Goal: Information Seeking & Learning: Learn about a topic

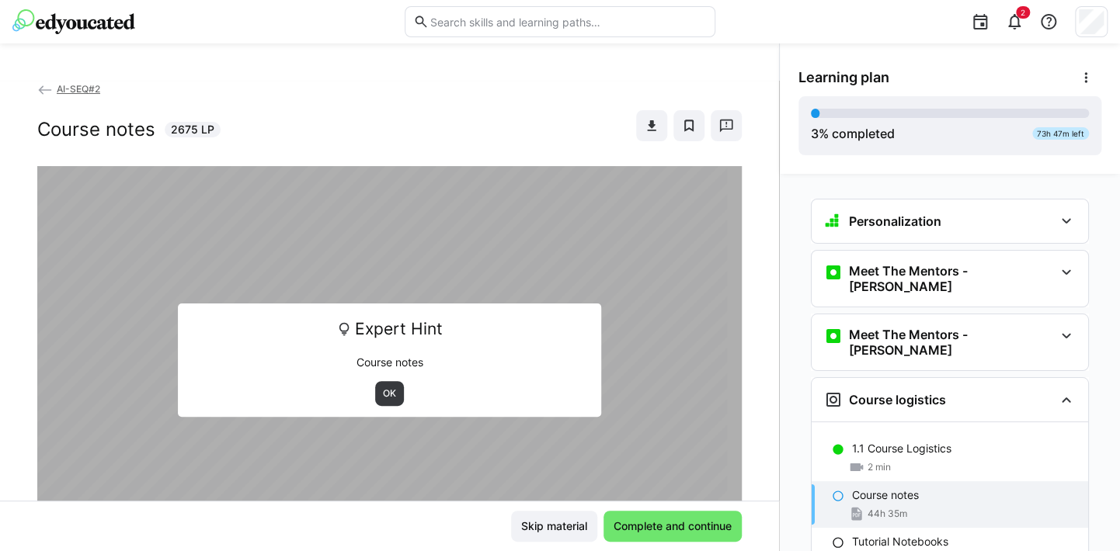
scroll to position [46, 0]
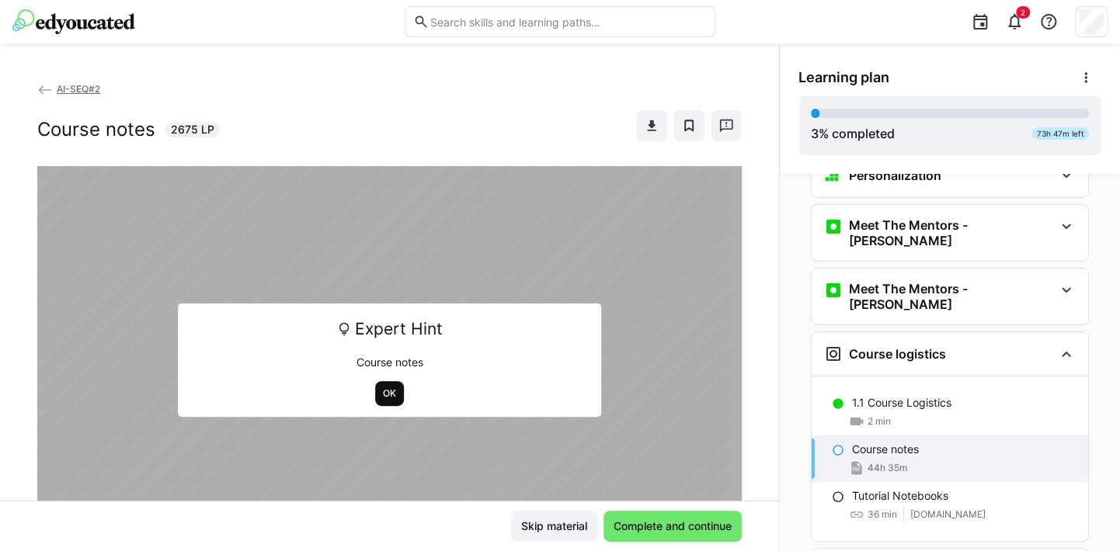
click at [381, 396] on span "OK" at bounding box center [389, 393] width 16 height 12
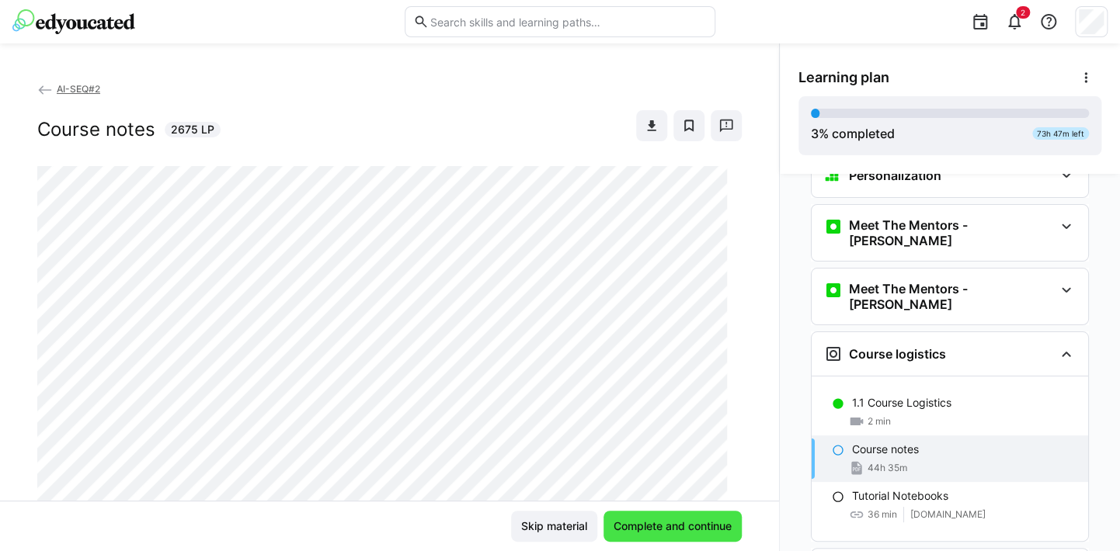
click at [655, 530] on span "Complete and continue" at bounding box center [672, 527] width 123 height 16
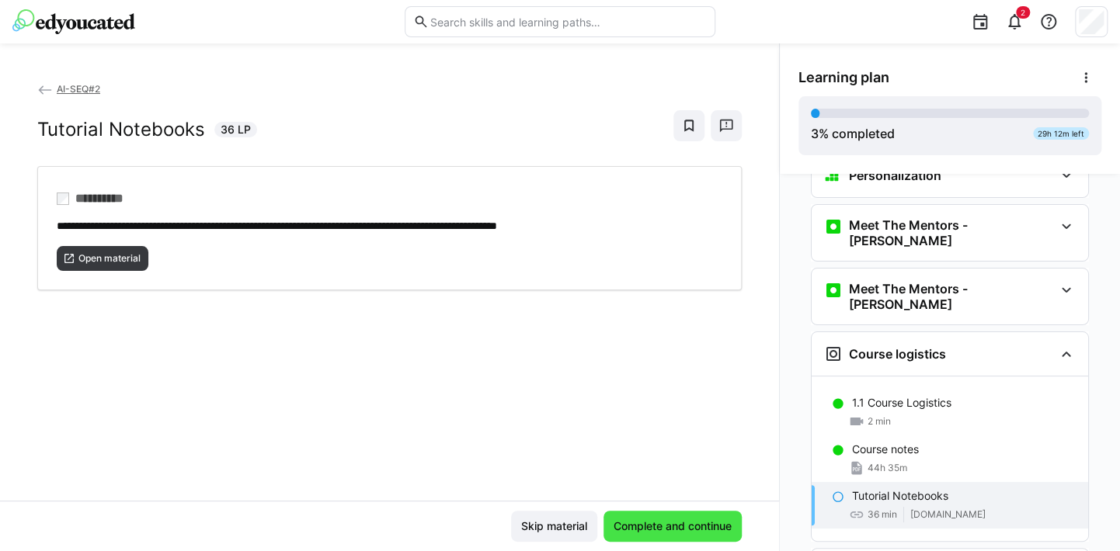
click at [655, 530] on span "Complete and continue" at bounding box center [672, 527] width 123 height 16
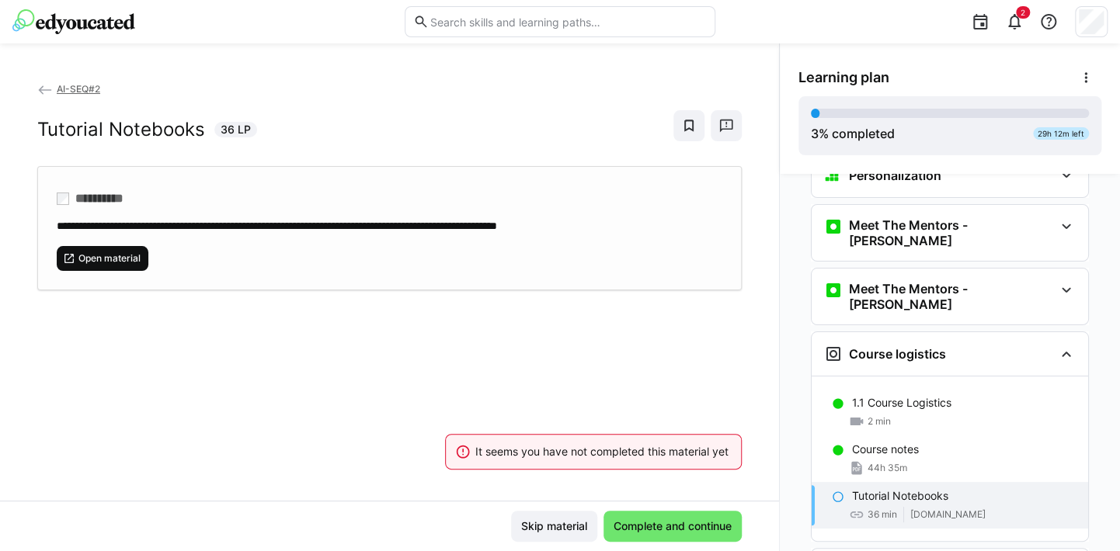
click at [109, 255] on span "Open material" at bounding box center [109, 258] width 65 height 12
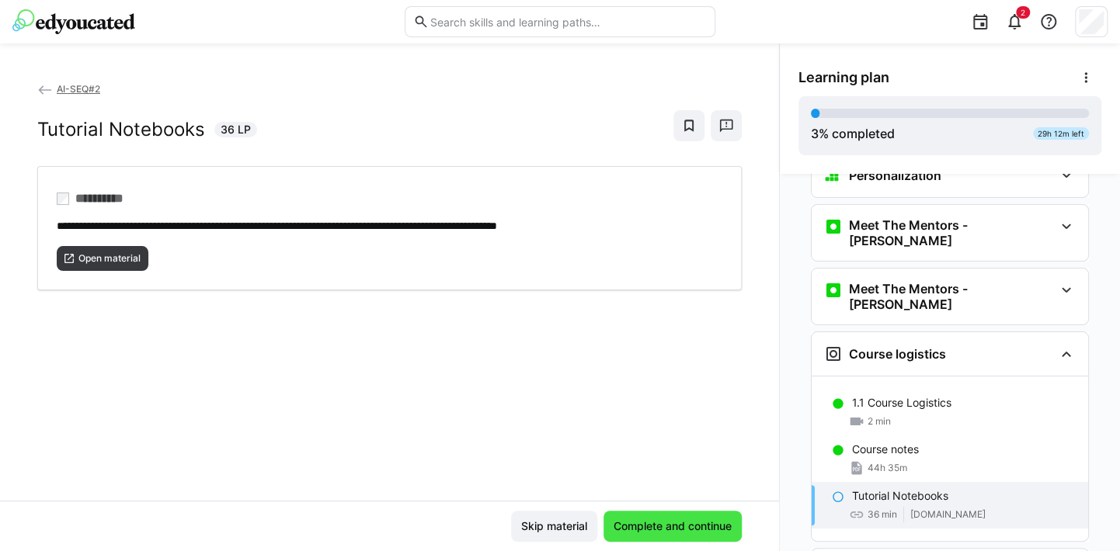
click at [678, 523] on span "Complete and continue" at bounding box center [672, 527] width 123 height 16
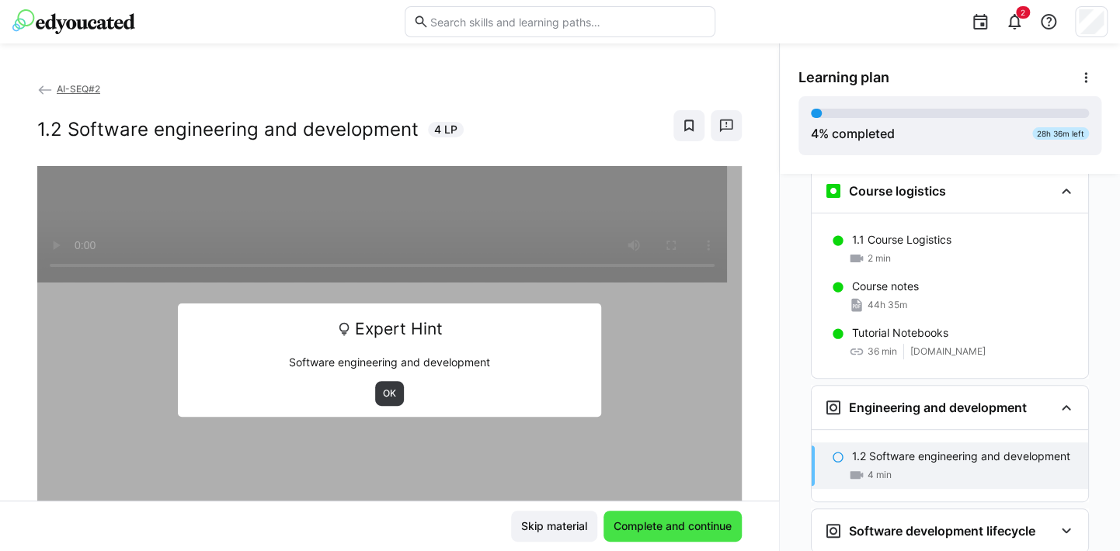
scroll to position [211, 0]
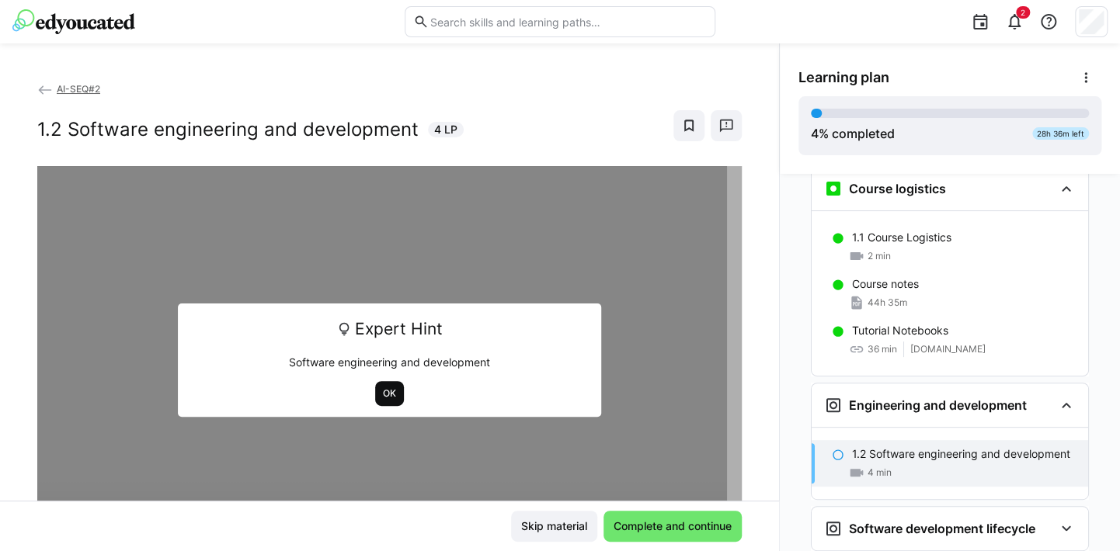
click at [389, 399] on span "OK" at bounding box center [389, 393] width 16 height 12
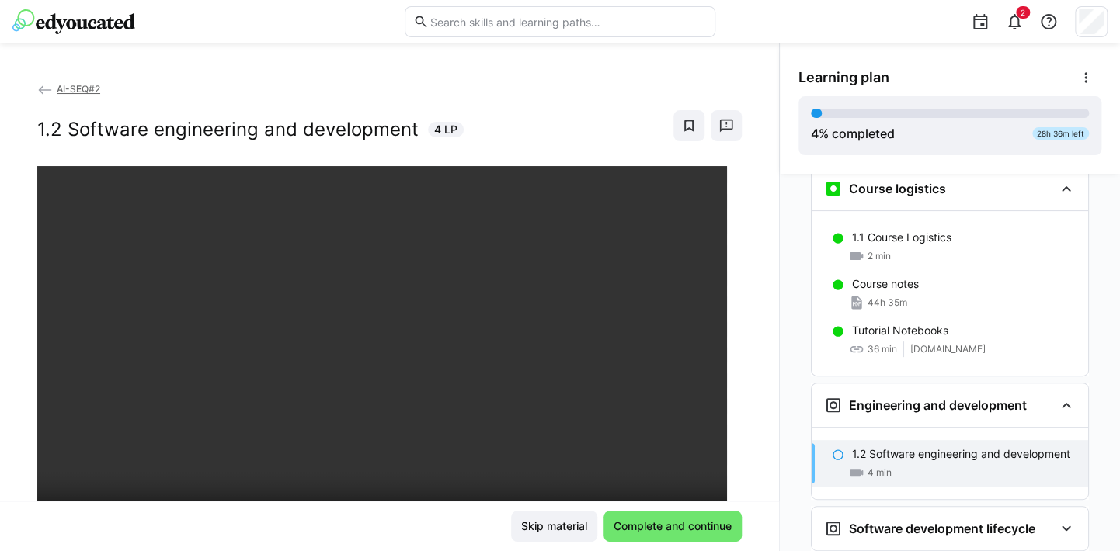
scroll to position [78, 0]
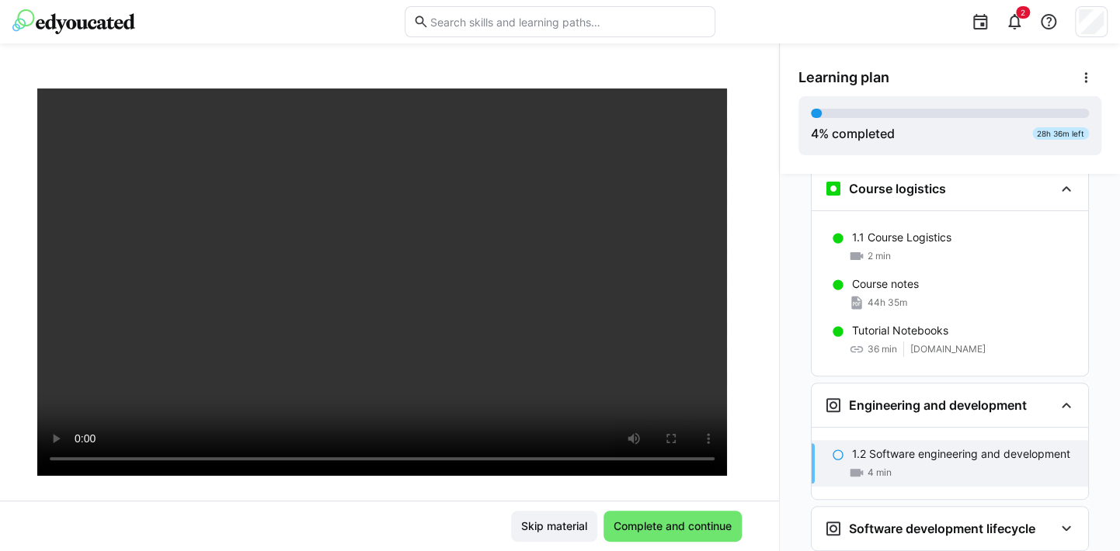
click at [434, 513] on div "Skip material Complete and continue" at bounding box center [389, 526] width 704 height 31
click at [670, 518] on span "Complete and continue" at bounding box center [672, 526] width 138 height 31
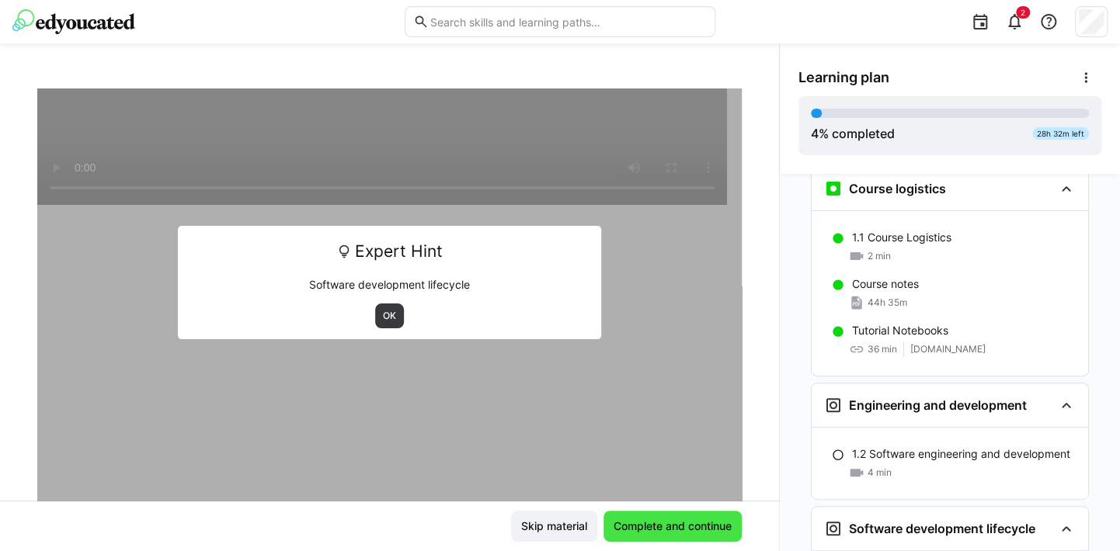
scroll to position [283, 0]
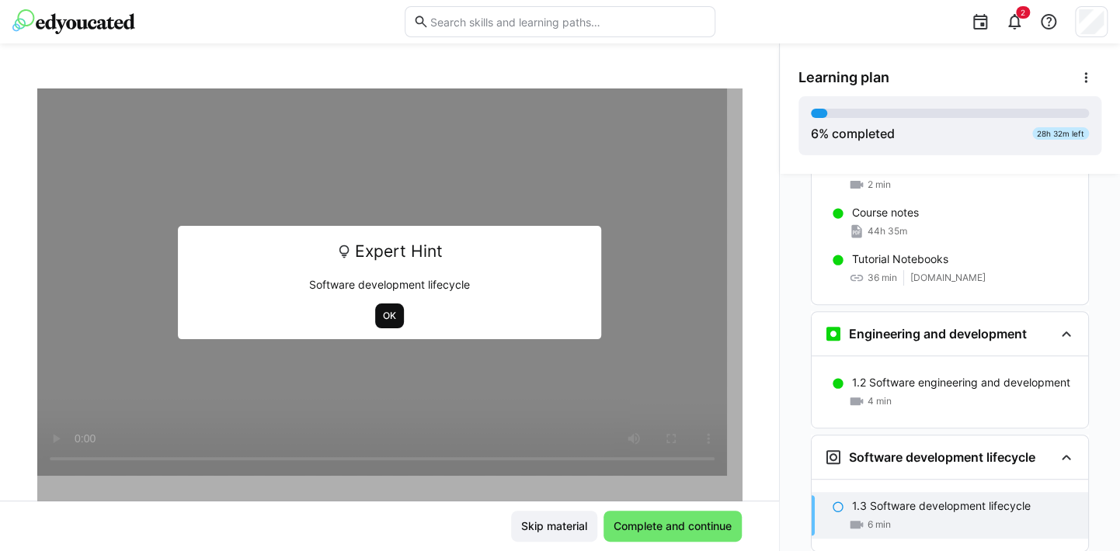
click at [375, 328] on span "OK" at bounding box center [389, 316] width 29 height 25
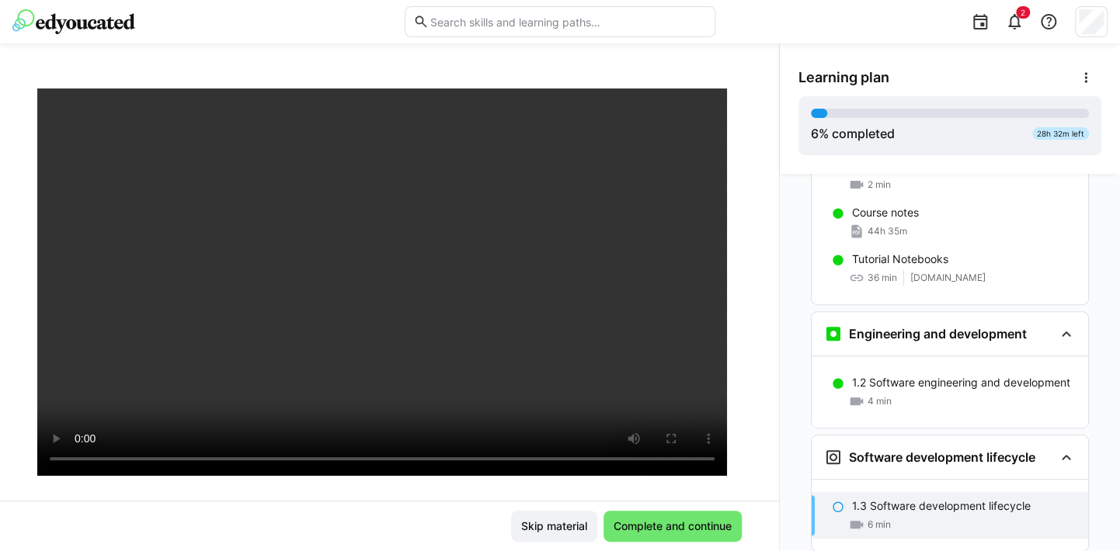
click at [540, 492] on div at bounding box center [389, 364] width 704 height 551
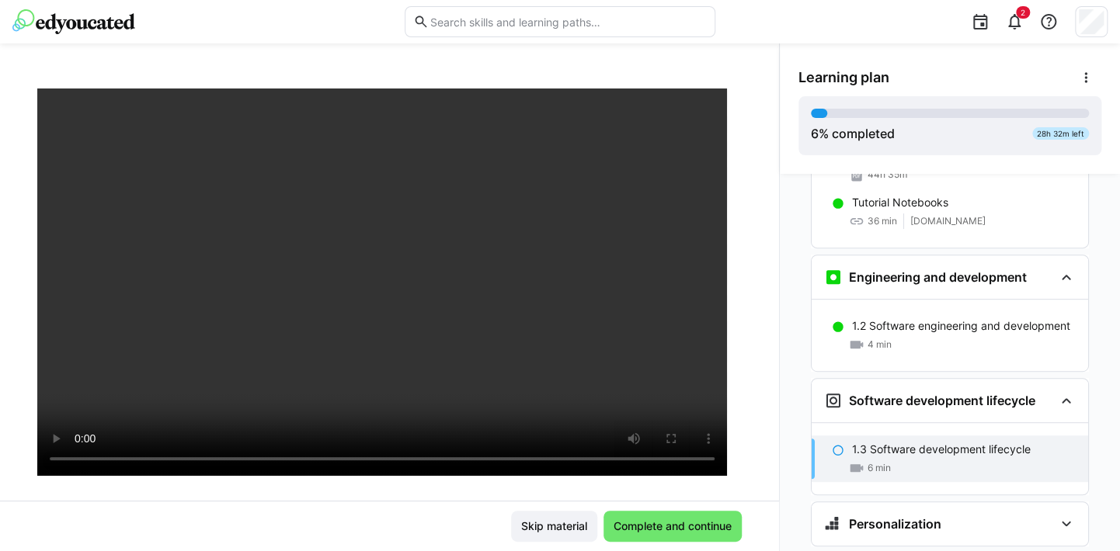
scroll to position [355, 0]
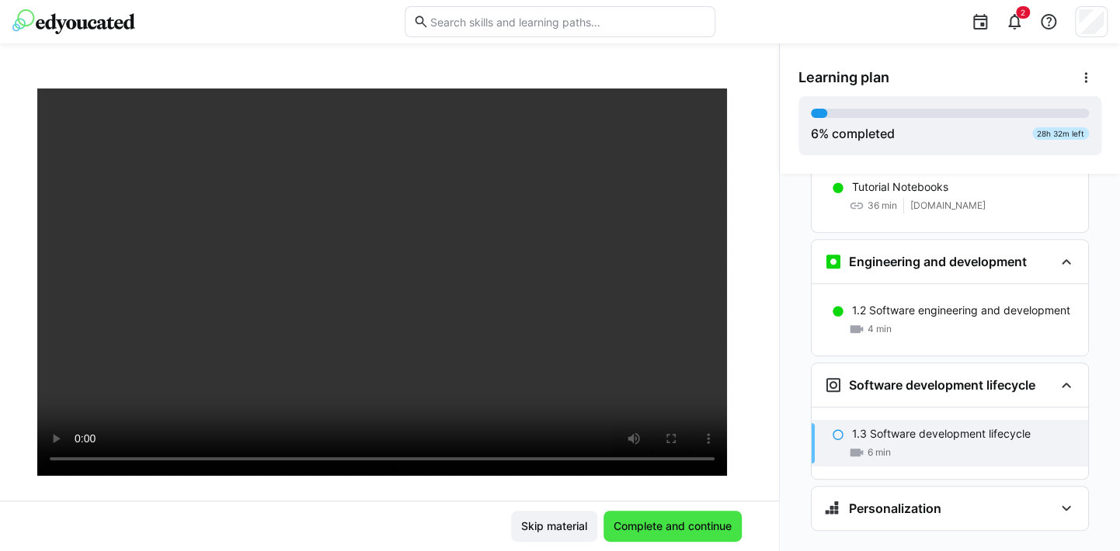
click at [664, 529] on span "Complete and continue" at bounding box center [672, 527] width 123 height 16
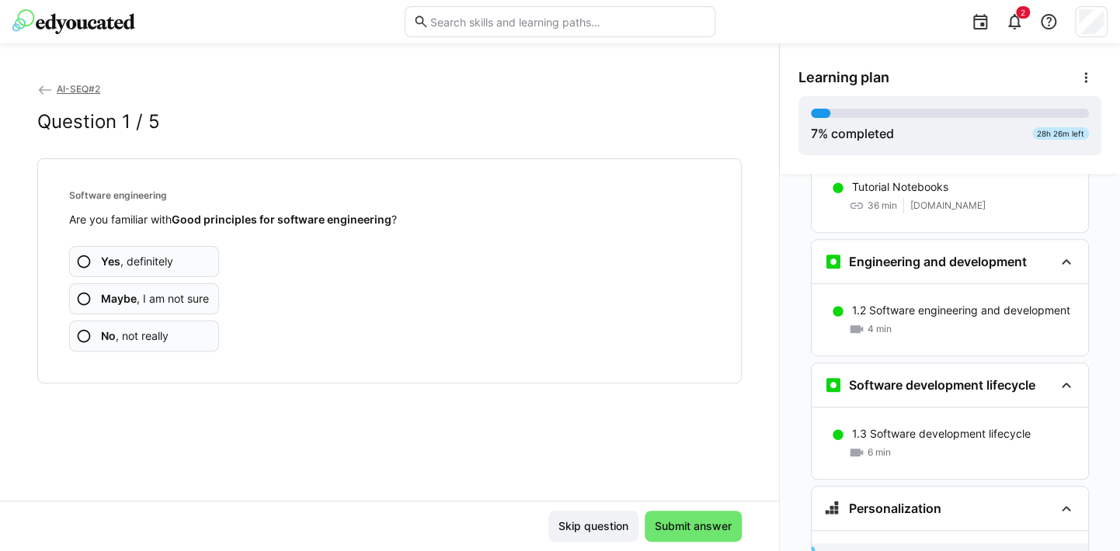
click at [168, 263] on span "Yes , definitely" at bounding box center [137, 262] width 72 height 16
click at [184, 260] on app-assessment-question-radio "Yes , definitely" at bounding box center [144, 261] width 150 height 31
click at [185, 295] on span "Maybe , I am not sure" at bounding box center [155, 299] width 108 height 16
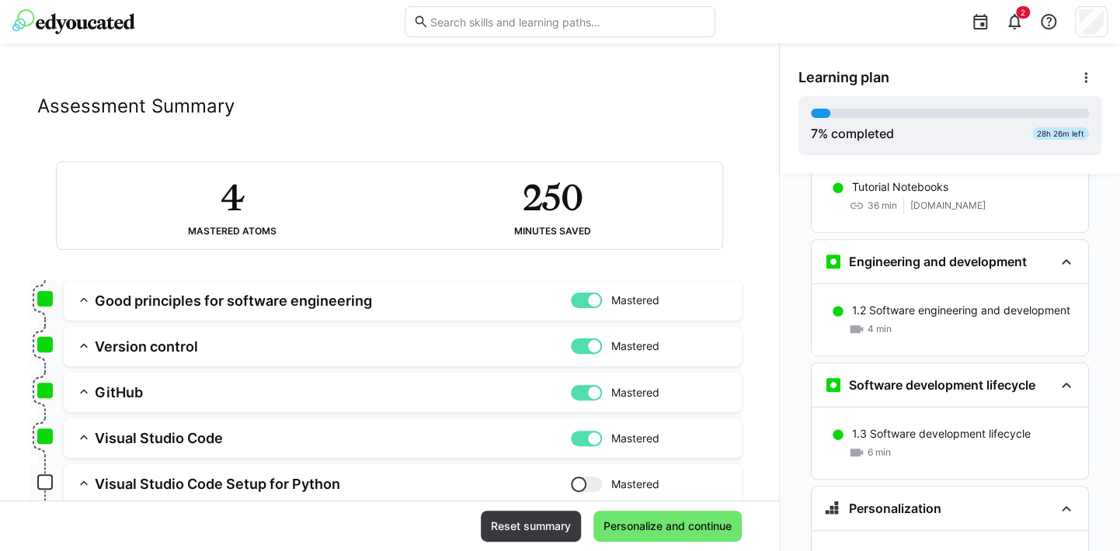
scroll to position [155, 0]
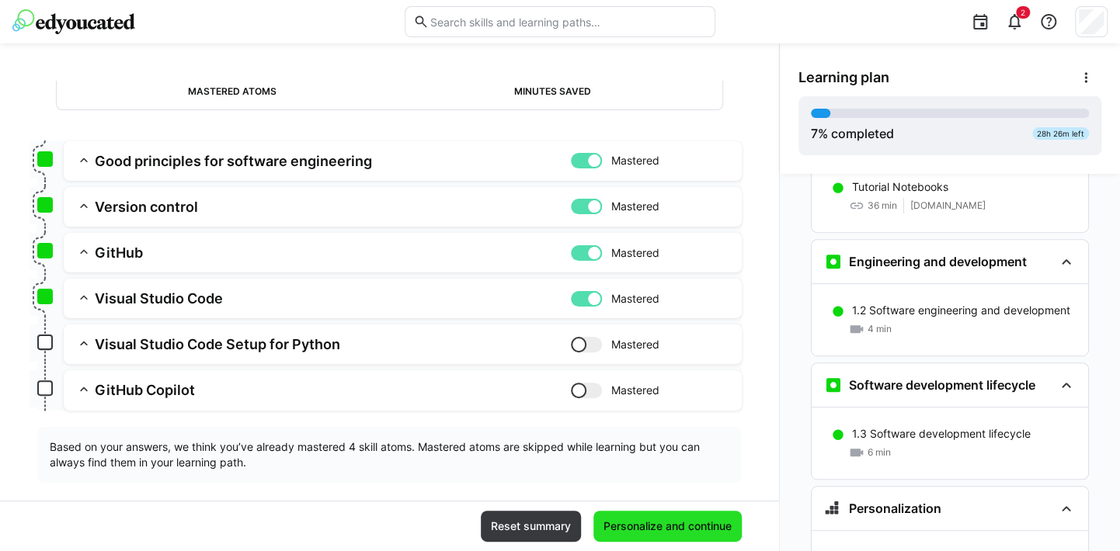
click at [708, 526] on span "Personalize and continue" at bounding box center [667, 527] width 133 height 16
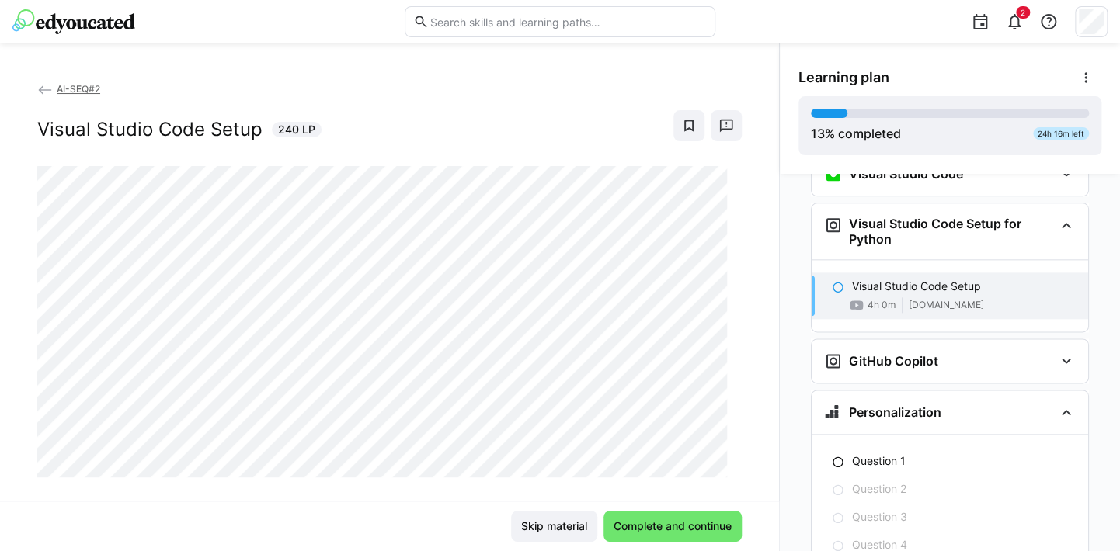
scroll to position [883, 0]
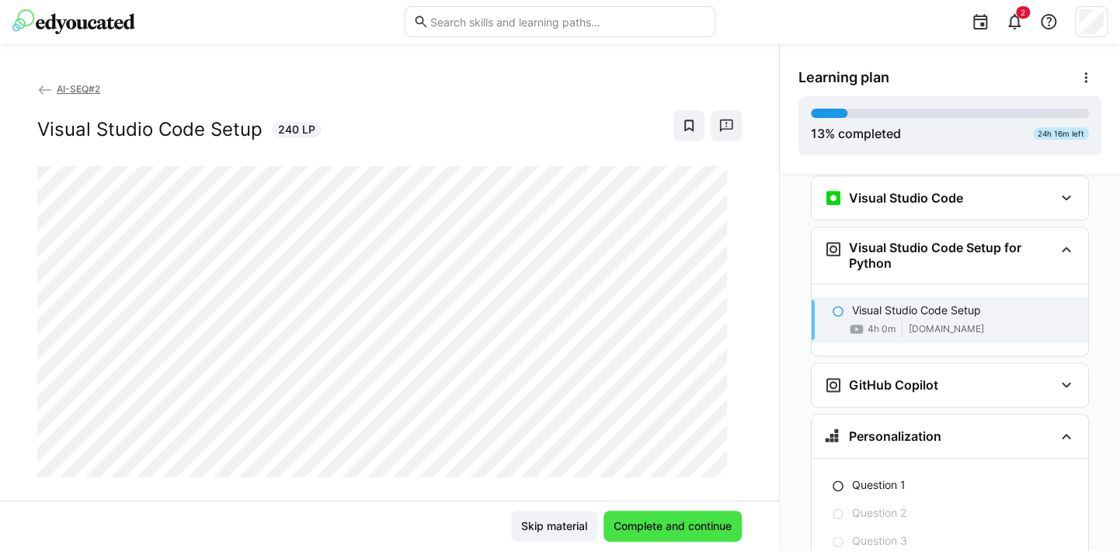
click at [662, 522] on span "Complete and continue" at bounding box center [672, 527] width 123 height 16
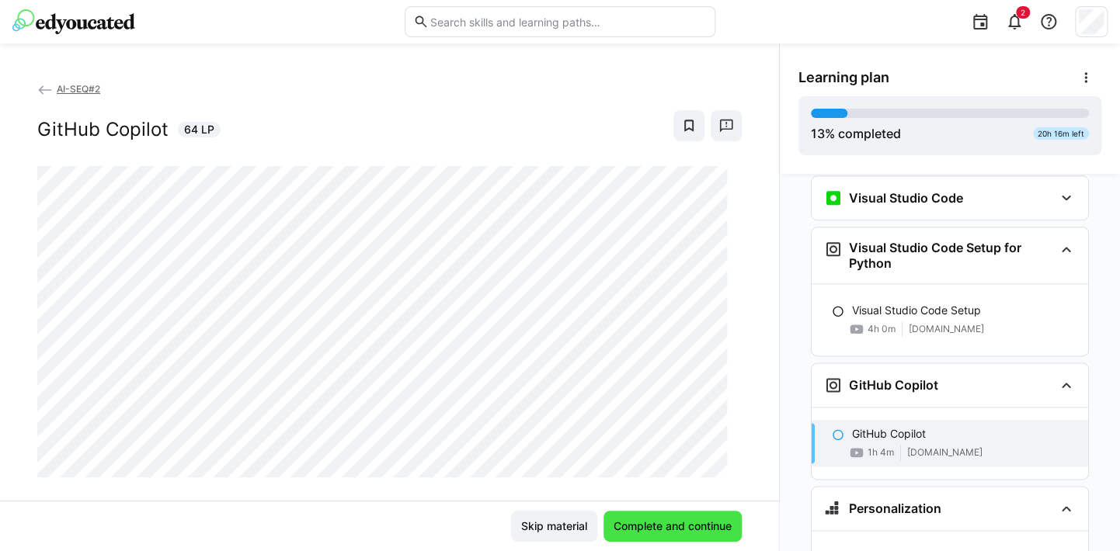
scroll to position [1003, 0]
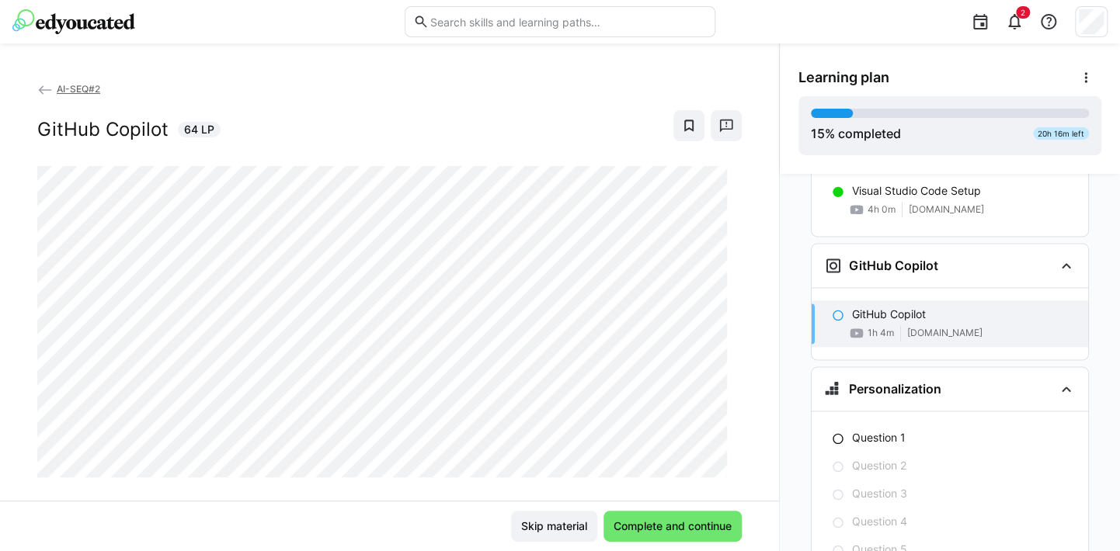
click at [480, 503] on div "Skip material Complete and continue" at bounding box center [389, 526] width 779 height 50
click at [678, 526] on span "Complete and continue" at bounding box center [672, 527] width 123 height 16
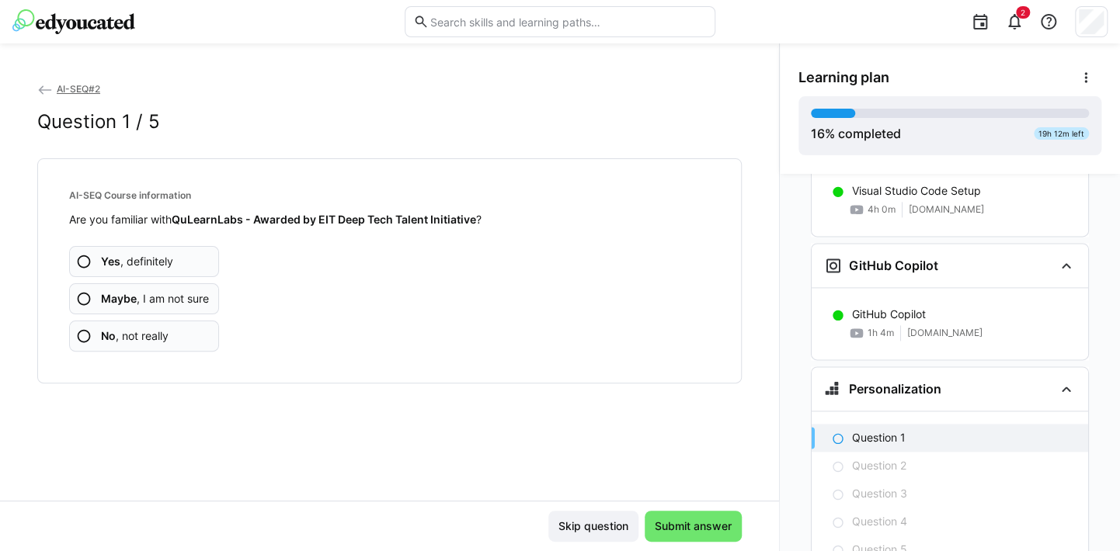
scroll to position [1075, 0]
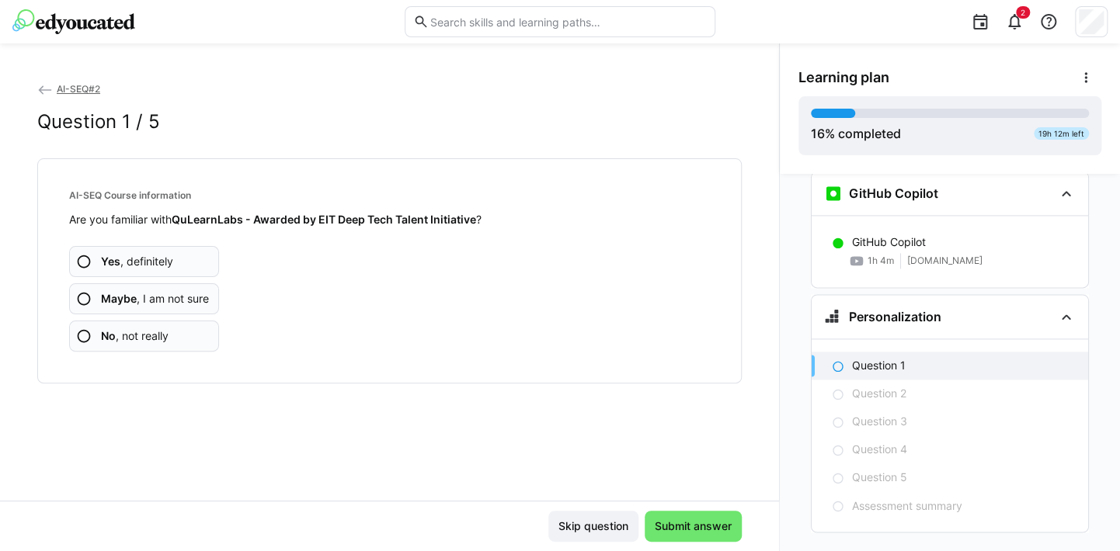
click at [188, 262] on app-assessment-question-radio "Yes , definitely" at bounding box center [144, 261] width 150 height 31
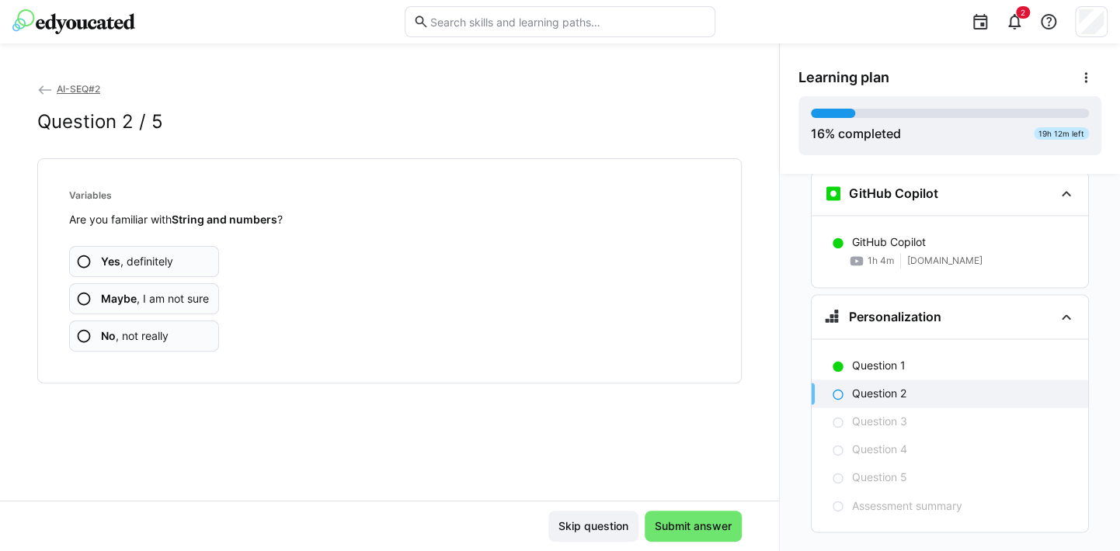
click at [182, 270] on app-assessment-question-radio "Yes , definitely" at bounding box center [144, 261] width 150 height 31
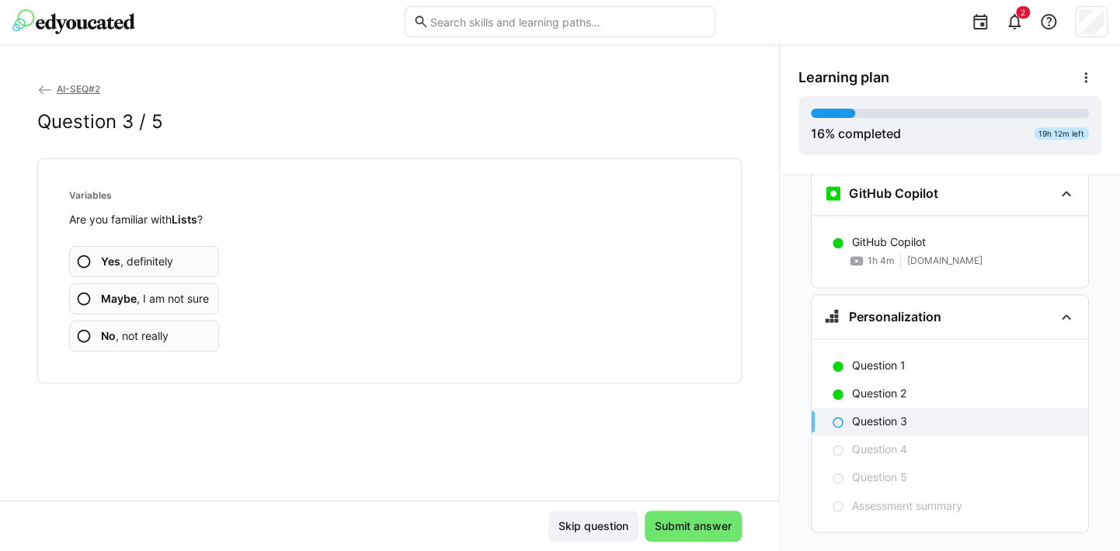
click at [182, 270] on app-assessment-question-radio "Yes , definitely" at bounding box center [144, 261] width 150 height 31
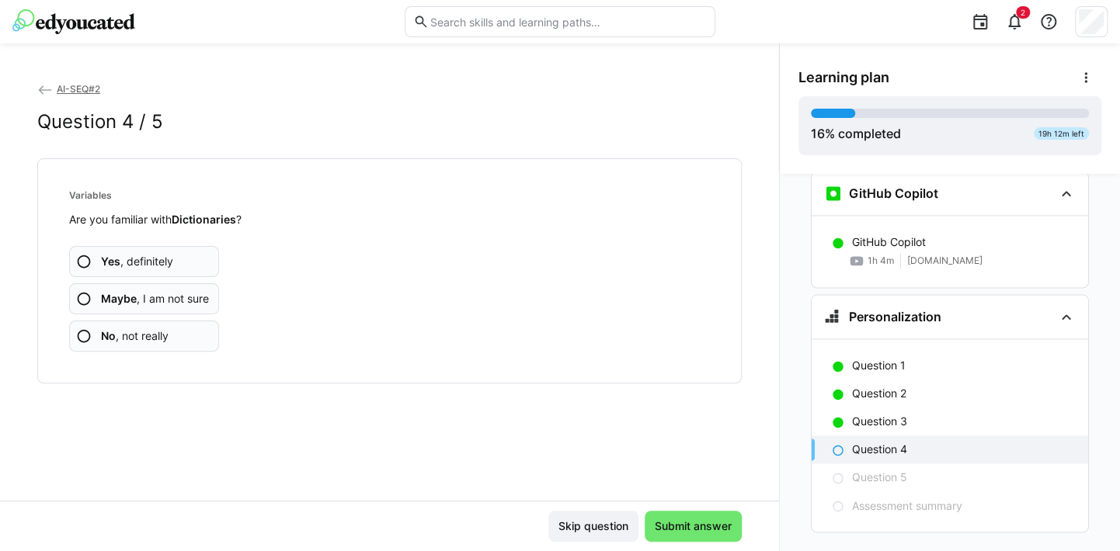
click at [182, 270] on app-assessment-question-radio "Yes , definitely" at bounding box center [144, 261] width 150 height 31
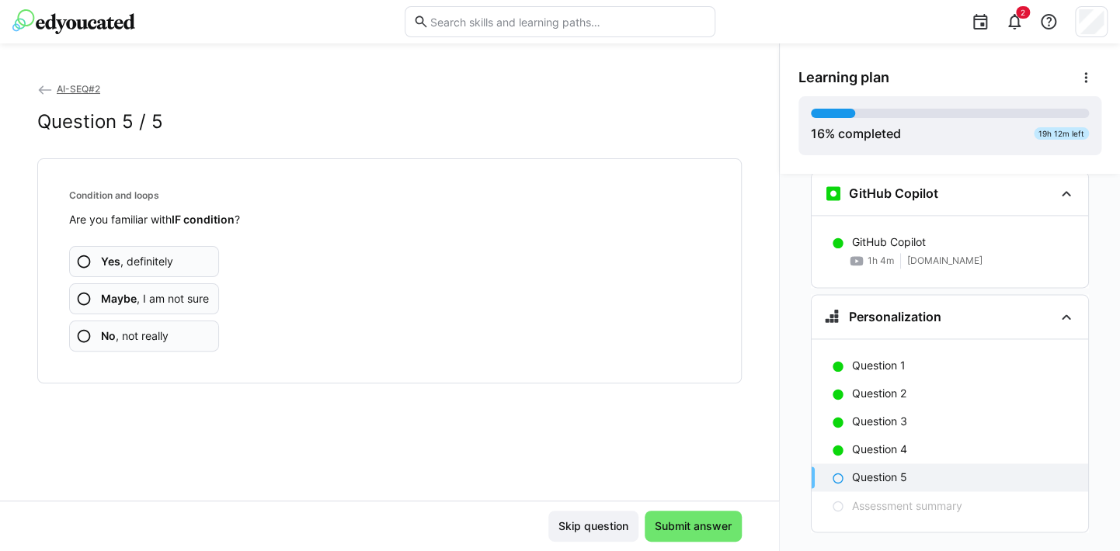
click at [182, 270] on app-assessment-question-radio "Yes , definitely" at bounding box center [144, 261] width 150 height 31
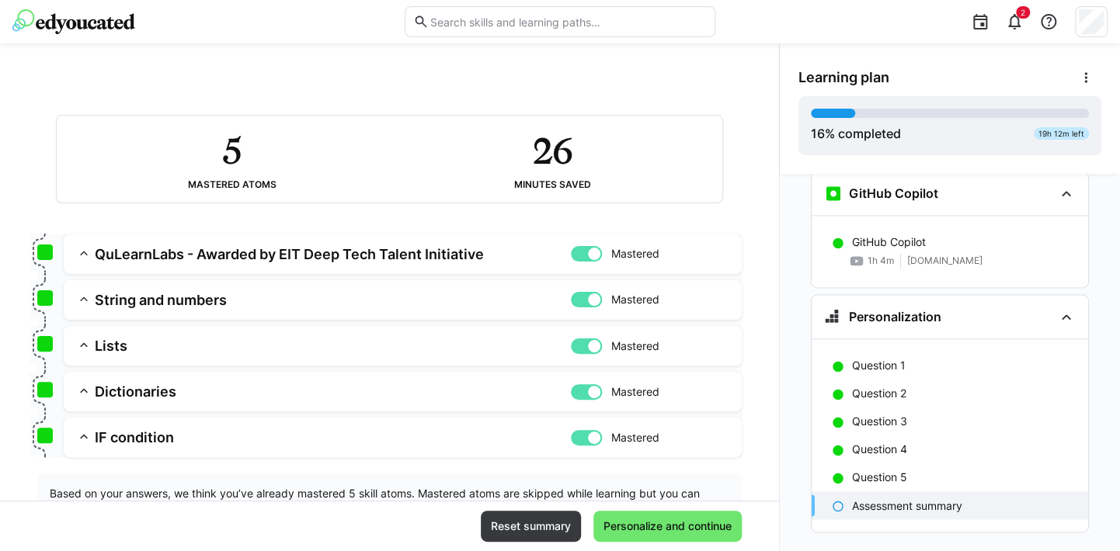
scroll to position [127, 0]
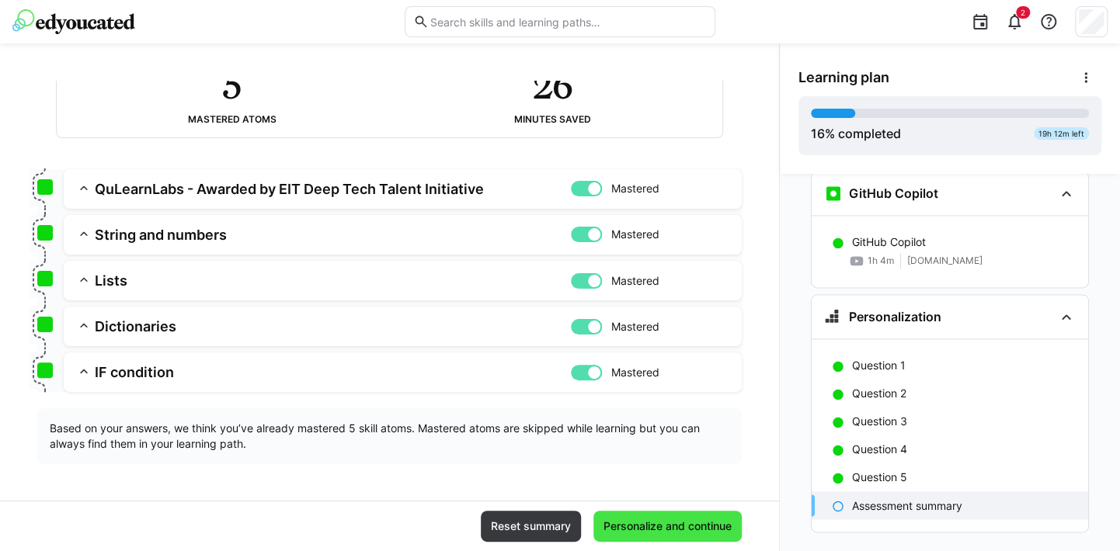
click at [684, 520] on span "Personalize and continue" at bounding box center [667, 527] width 133 height 16
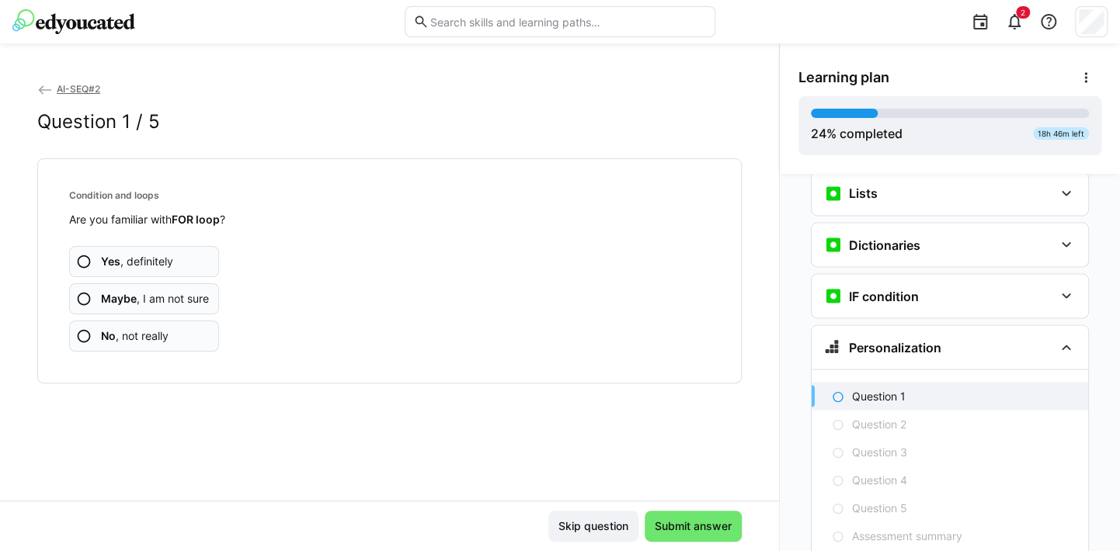
scroll to position [1392, 0]
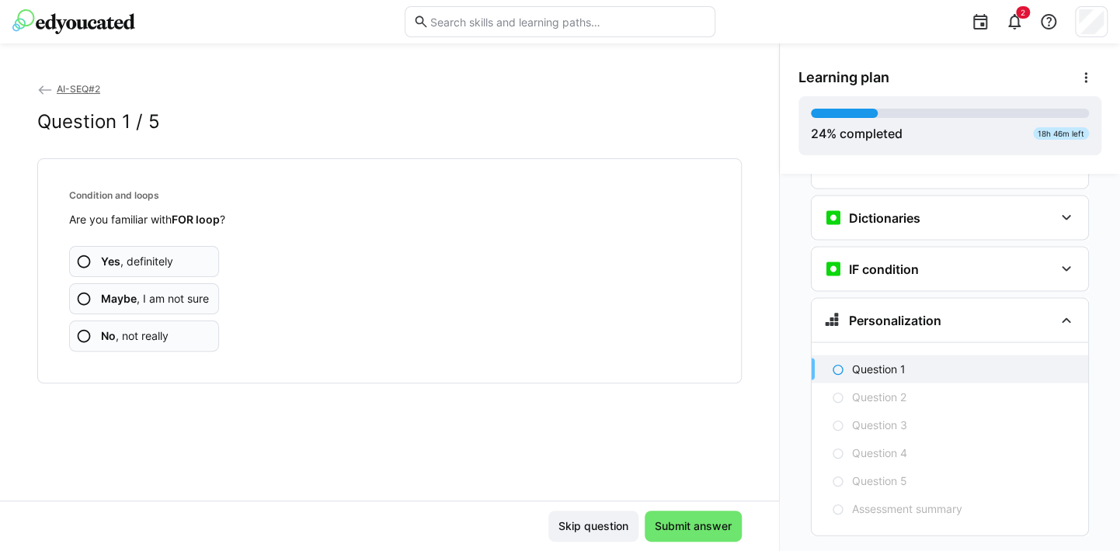
click at [186, 259] on app-assessment-question-radio "Yes , definitely" at bounding box center [144, 261] width 150 height 31
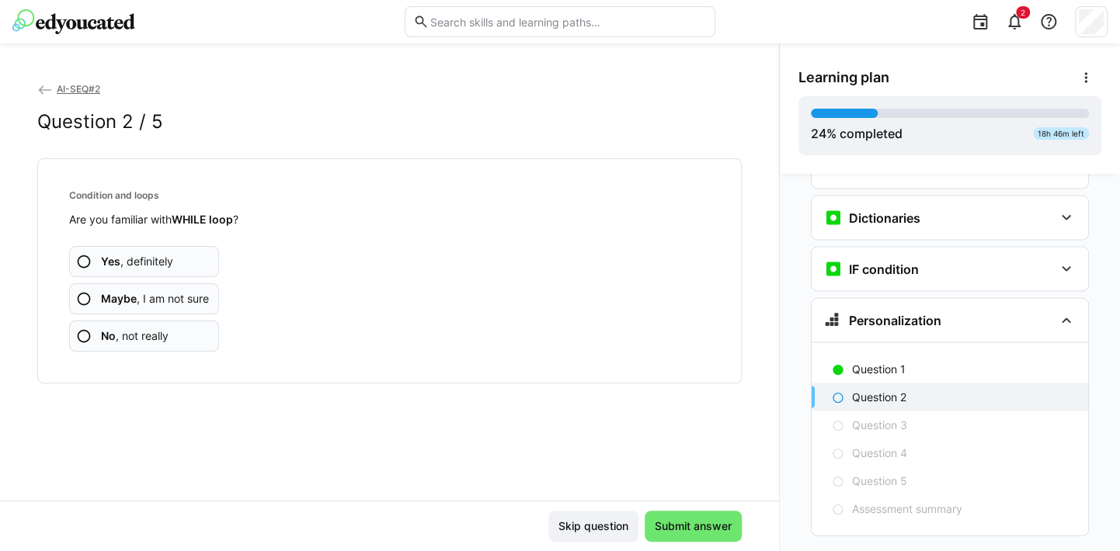
click at [186, 300] on span "Maybe , I am not sure" at bounding box center [155, 299] width 108 height 16
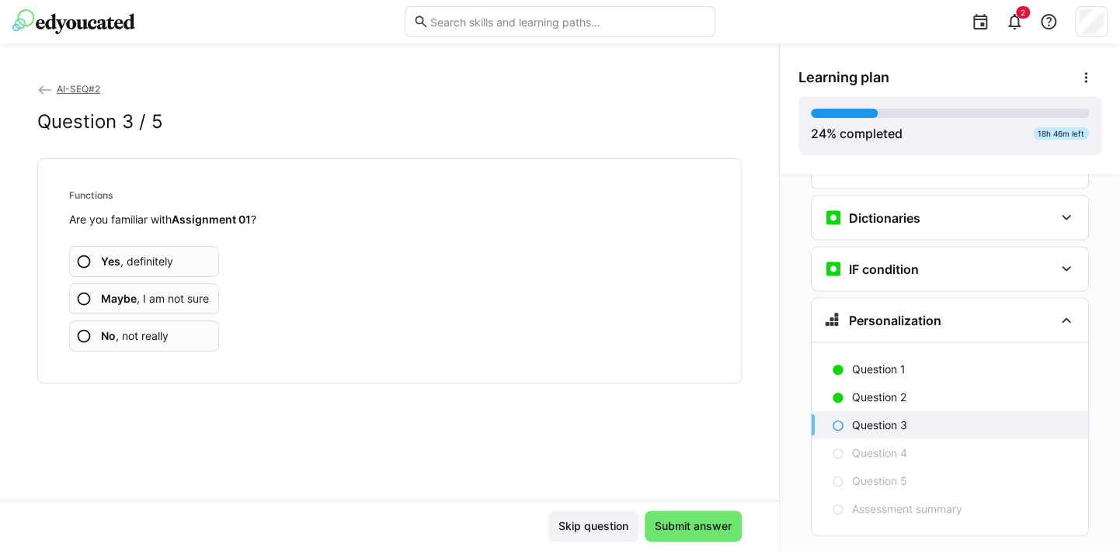
click at [165, 338] on span "No , not really" at bounding box center [135, 336] width 68 height 16
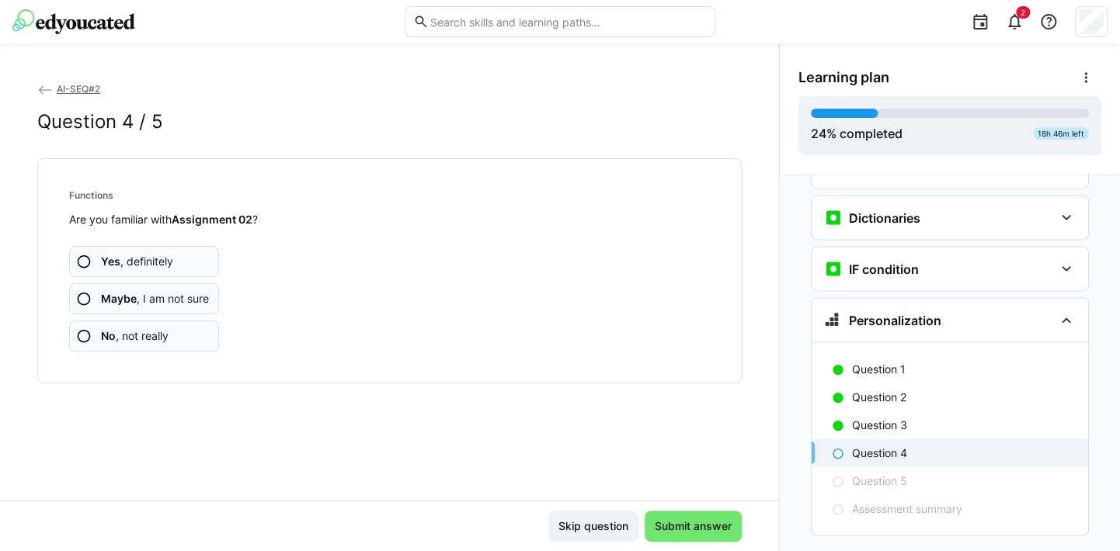
click at [165, 338] on span "No , not really" at bounding box center [135, 336] width 68 height 16
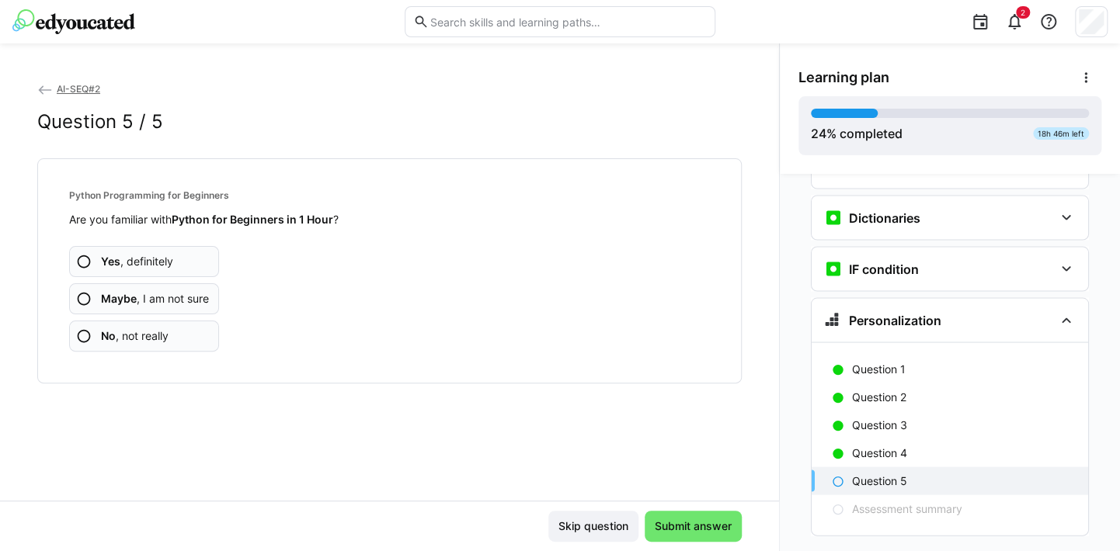
click at [165, 338] on span "No , not really" at bounding box center [135, 336] width 68 height 16
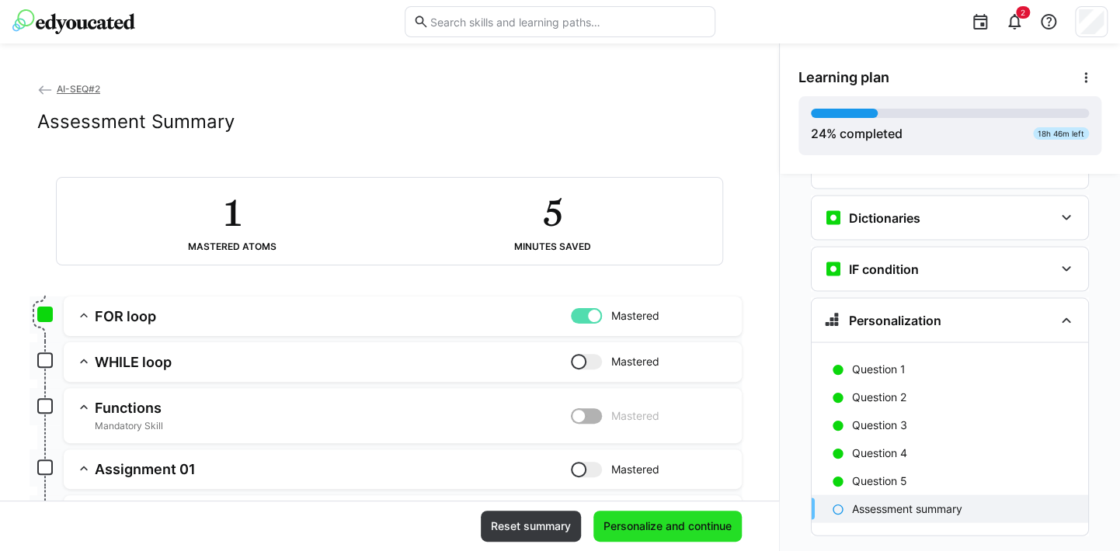
click at [656, 528] on span "Personalize and continue" at bounding box center [667, 527] width 133 height 16
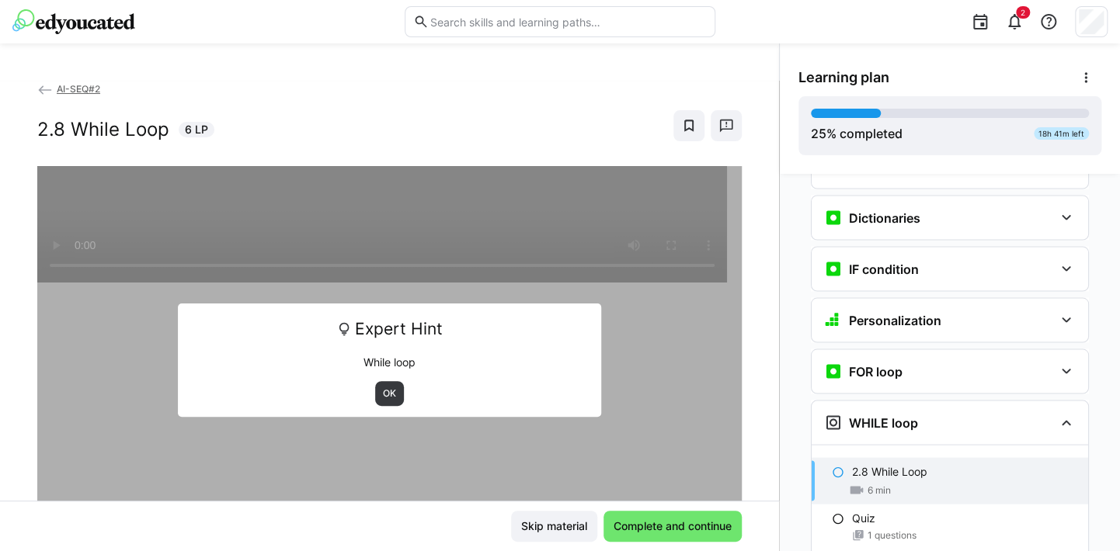
scroll to position [1586, 0]
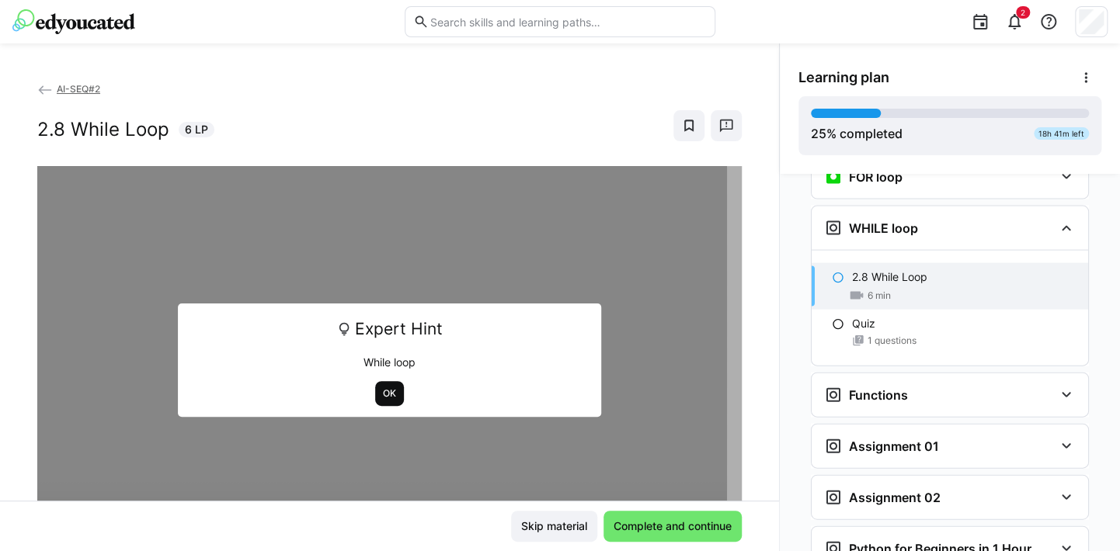
click at [381, 393] on span "OK" at bounding box center [389, 393] width 16 height 12
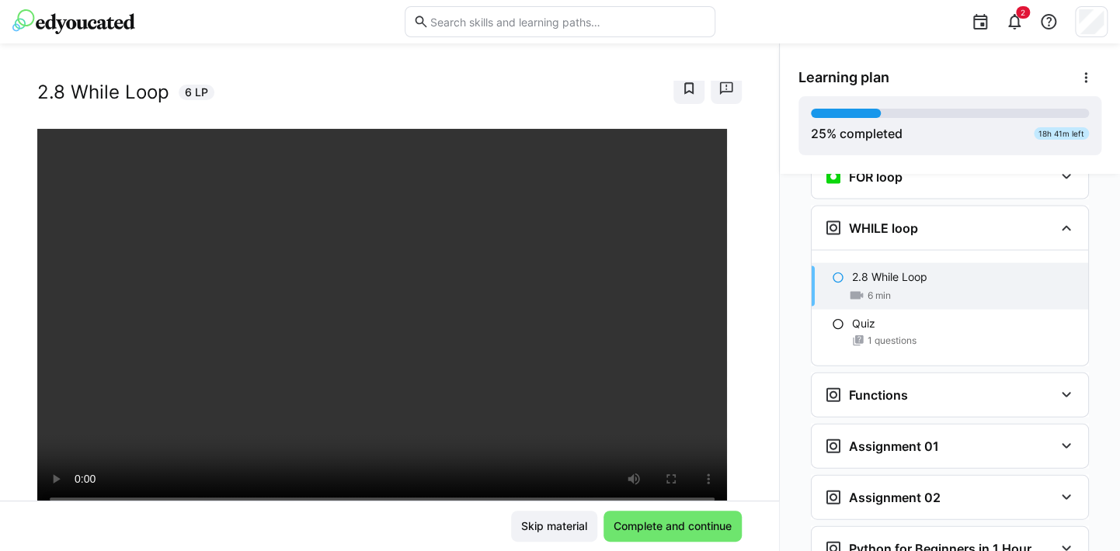
scroll to position [32, 0]
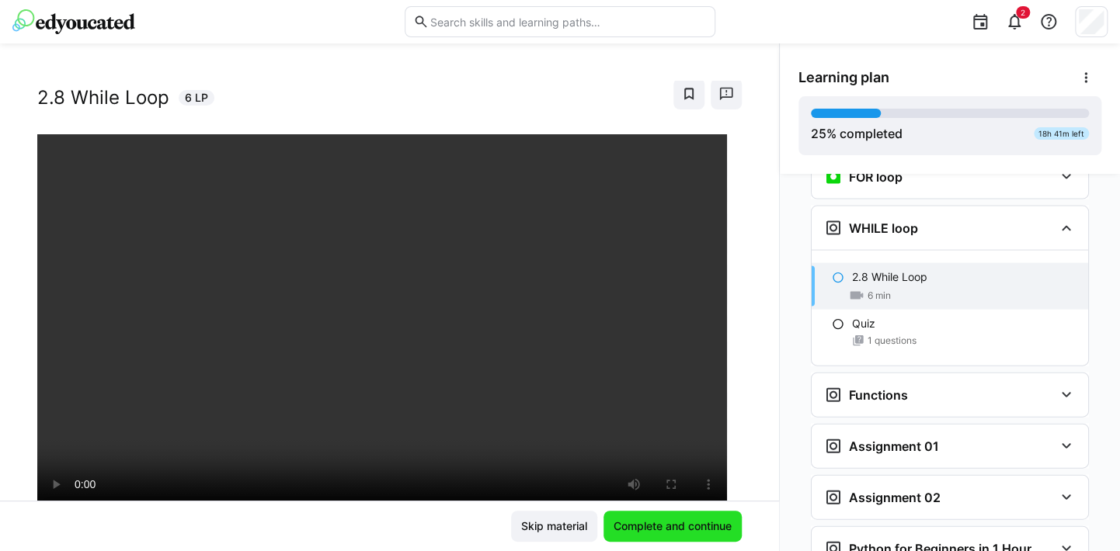
click at [713, 530] on span "Complete and continue" at bounding box center [672, 527] width 123 height 16
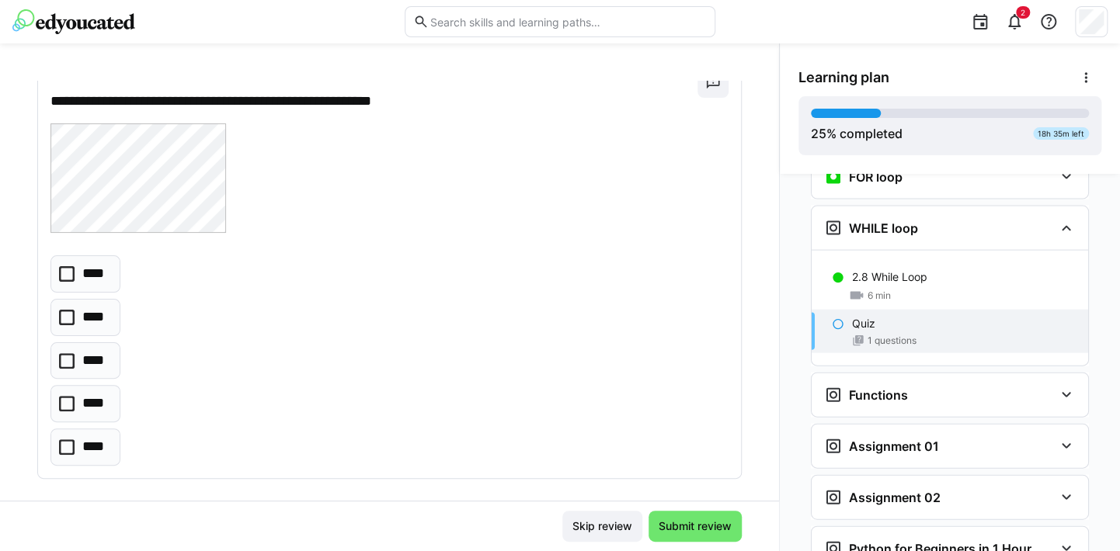
scroll to position [117, 0]
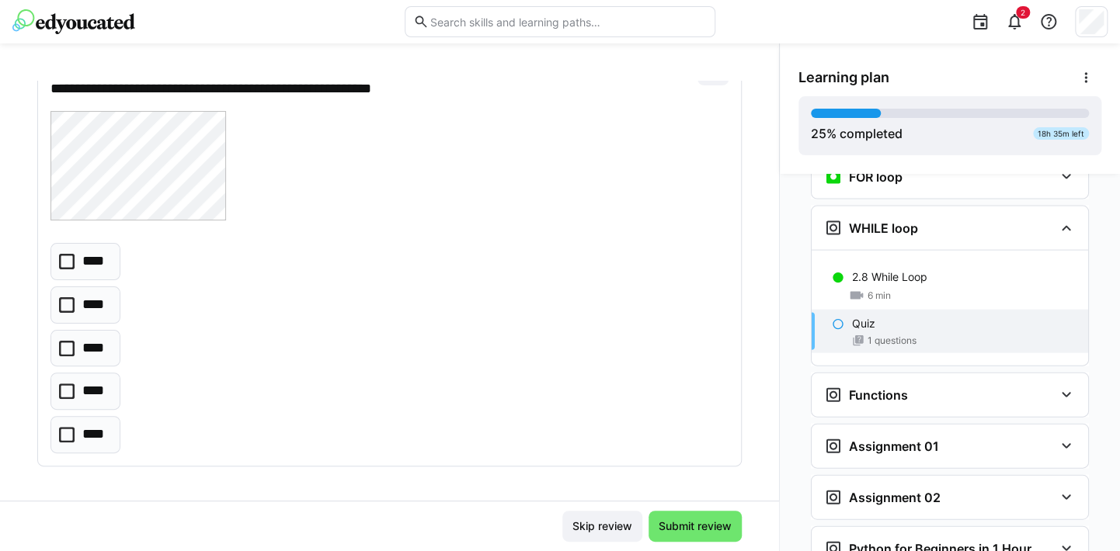
click at [67, 438] on icon at bounding box center [67, 435] width 16 height 16
click at [672, 519] on span "Submit review" at bounding box center [695, 527] width 78 height 16
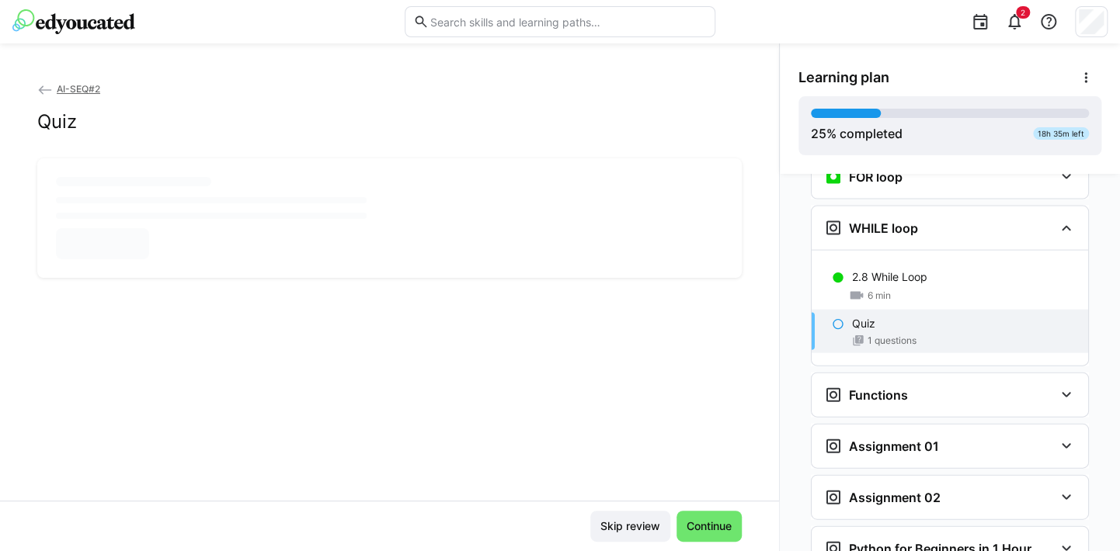
scroll to position [0, 0]
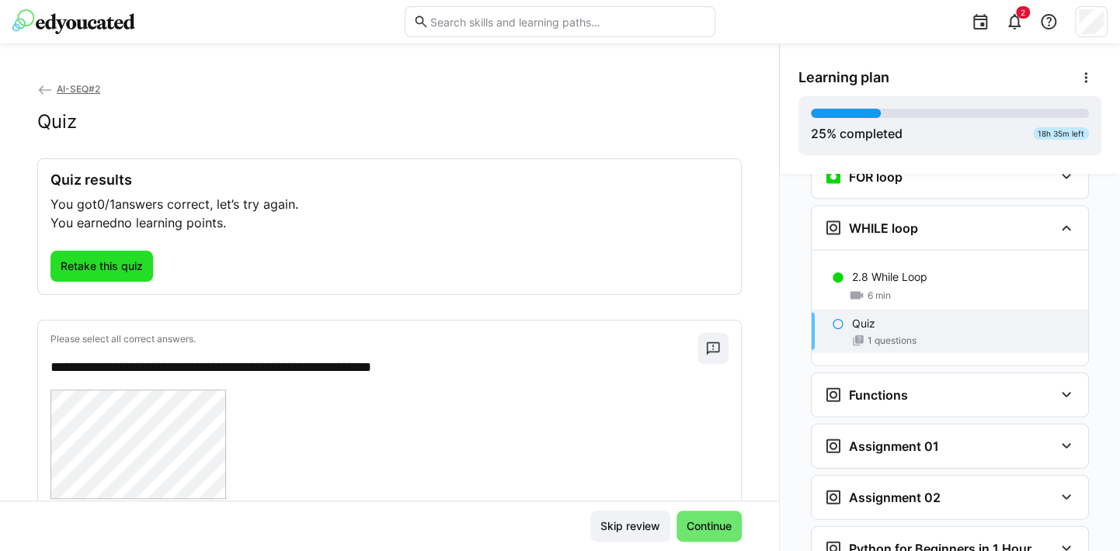
click at [95, 276] on span "Retake this quiz" at bounding box center [101, 266] width 103 height 31
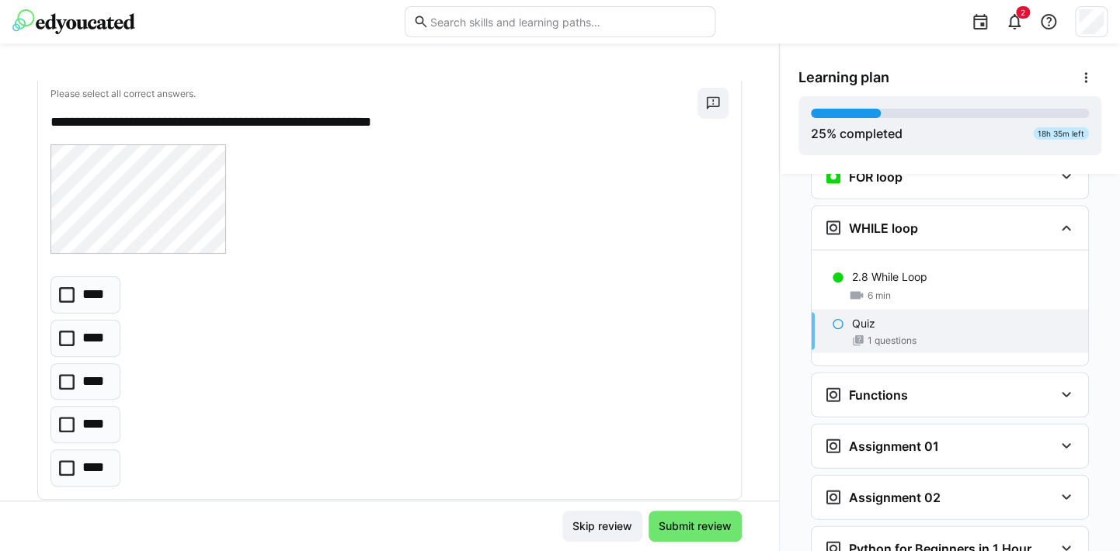
scroll to position [117, 0]
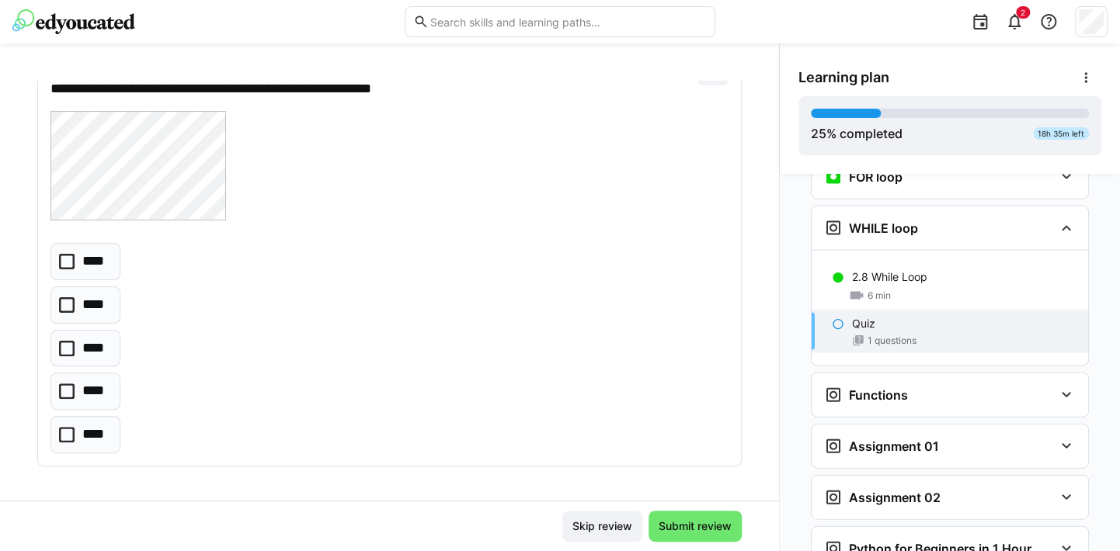
click at [66, 348] on icon at bounding box center [67, 349] width 16 height 16
click at [668, 523] on span "Submit review" at bounding box center [695, 527] width 78 height 16
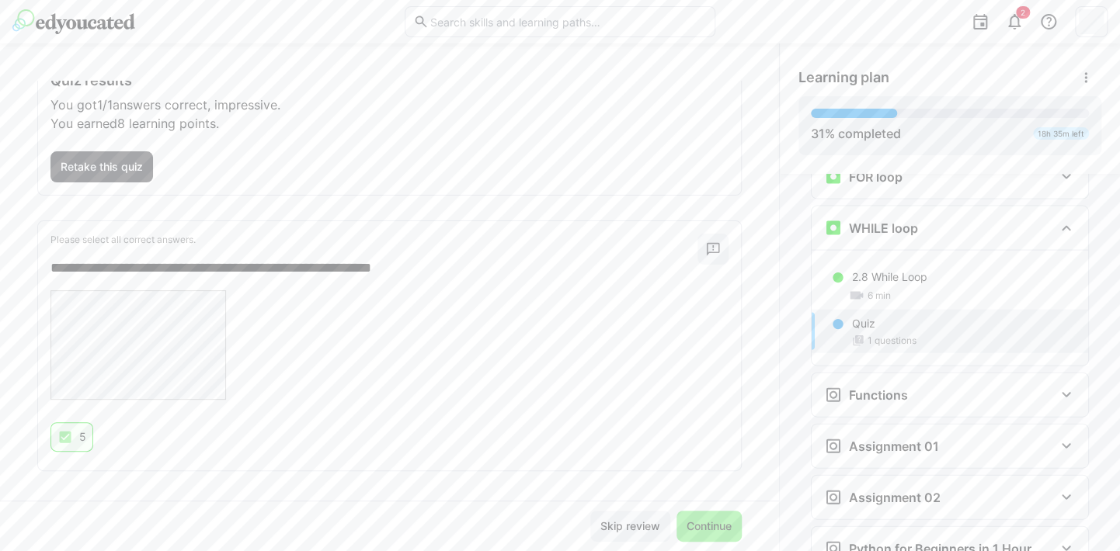
scroll to position [105, 0]
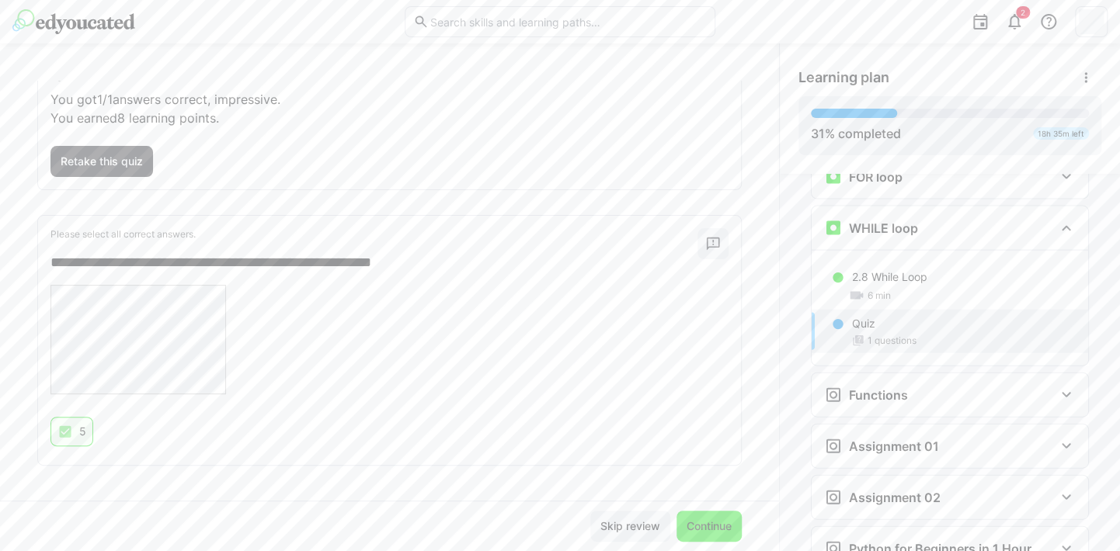
click at [697, 517] on span "Continue" at bounding box center [708, 526] width 65 height 31
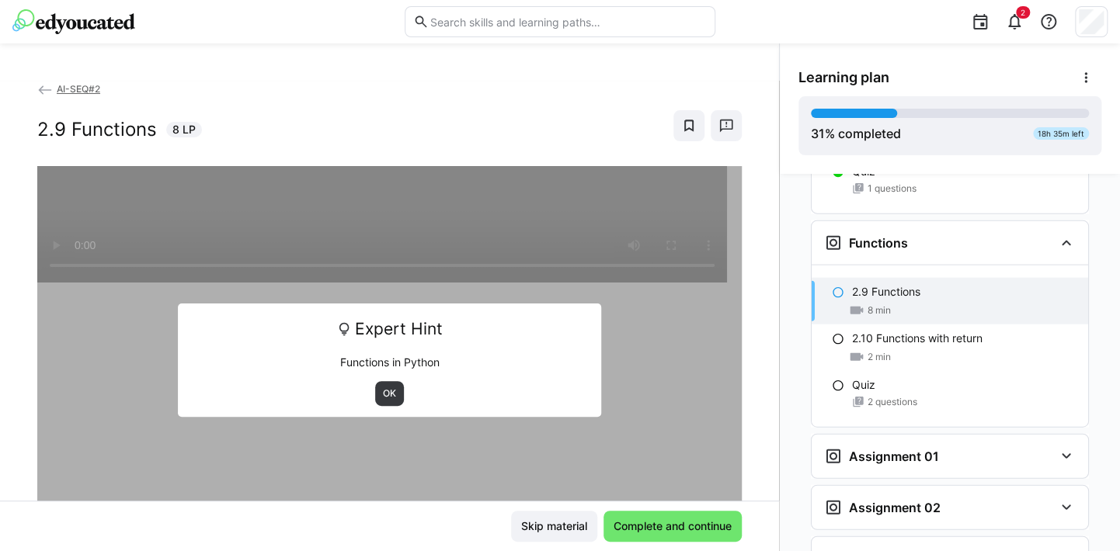
scroll to position [1753, 0]
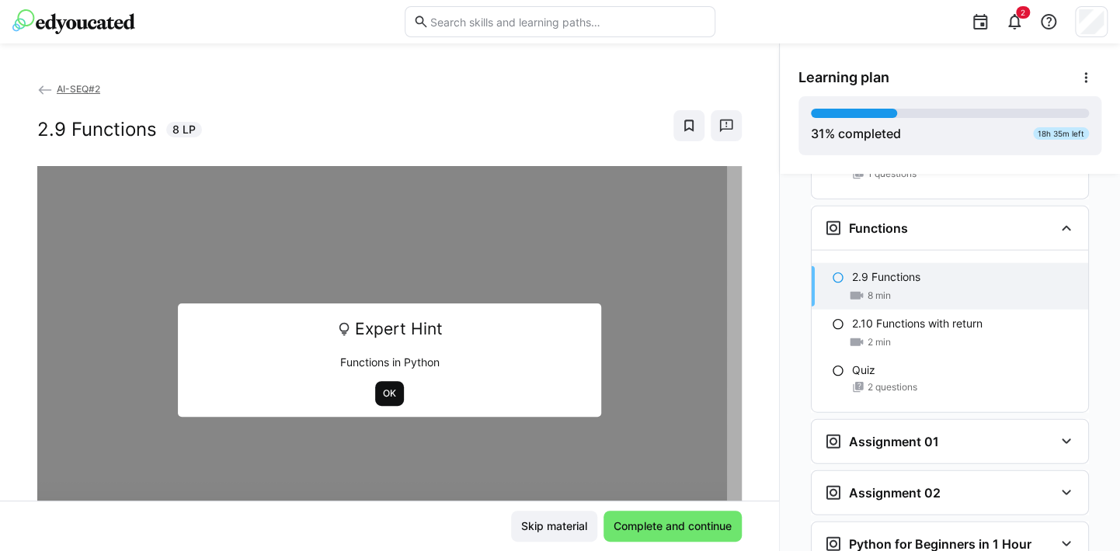
click at [383, 391] on span "OK" at bounding box center [389, 393] width 16 height 12
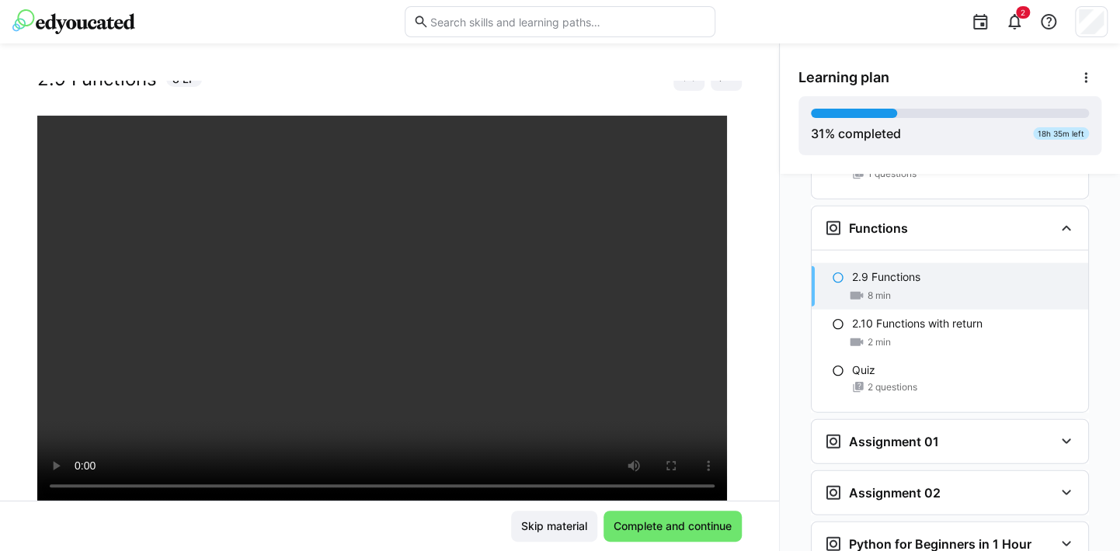
scroll to position [78, 0]
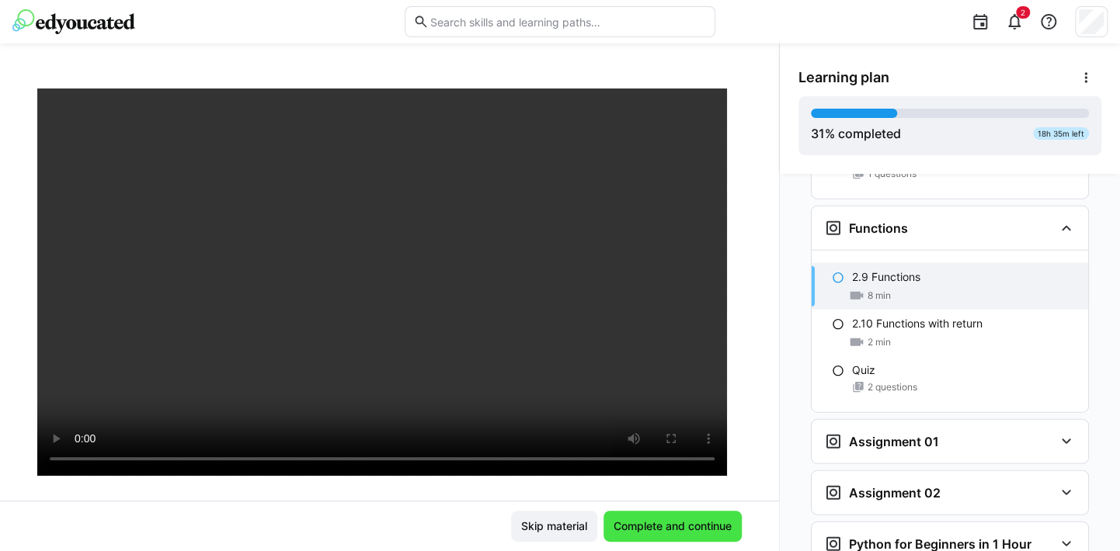
click at [699, 531] on span "Complete and continue" at bounding box center [672, 527] width 123 height 16
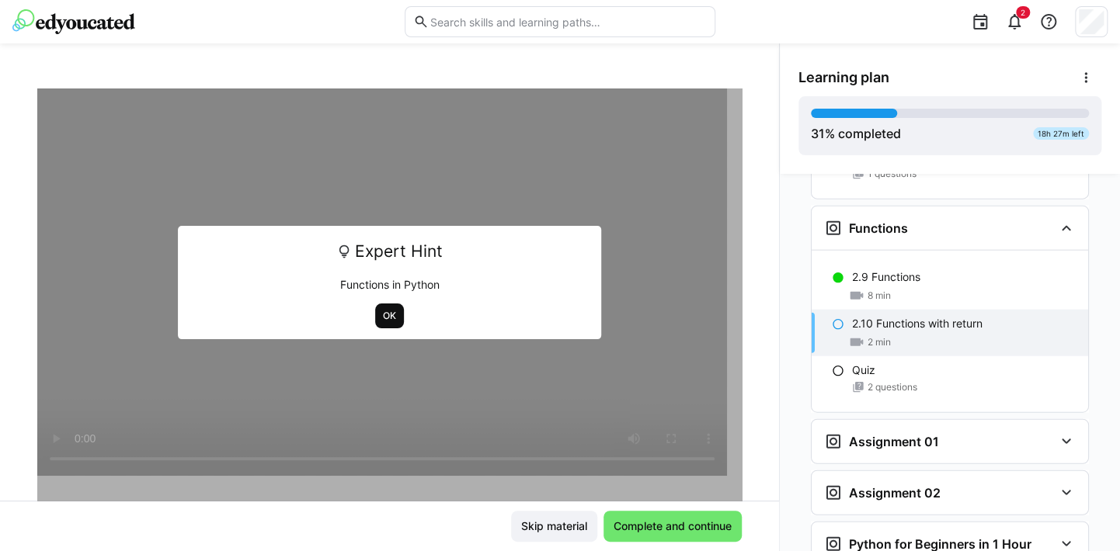
click at [384, 321] on span "OK" at bounding box center [389, 316] width 16 height 12
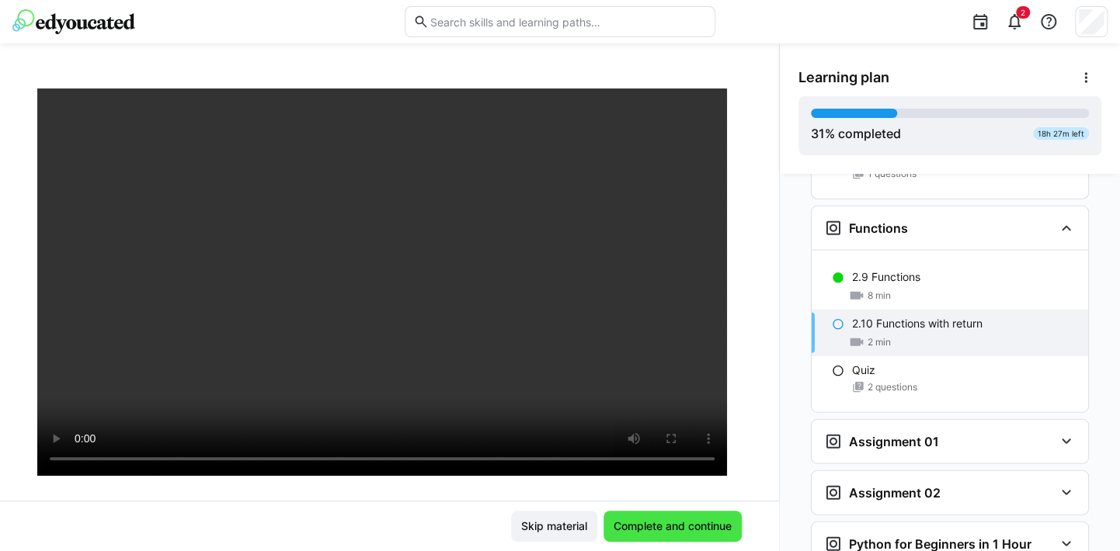
click at [684, 531] on span "Complete and continue" at bounding box center [672, 527] width 123 height 16
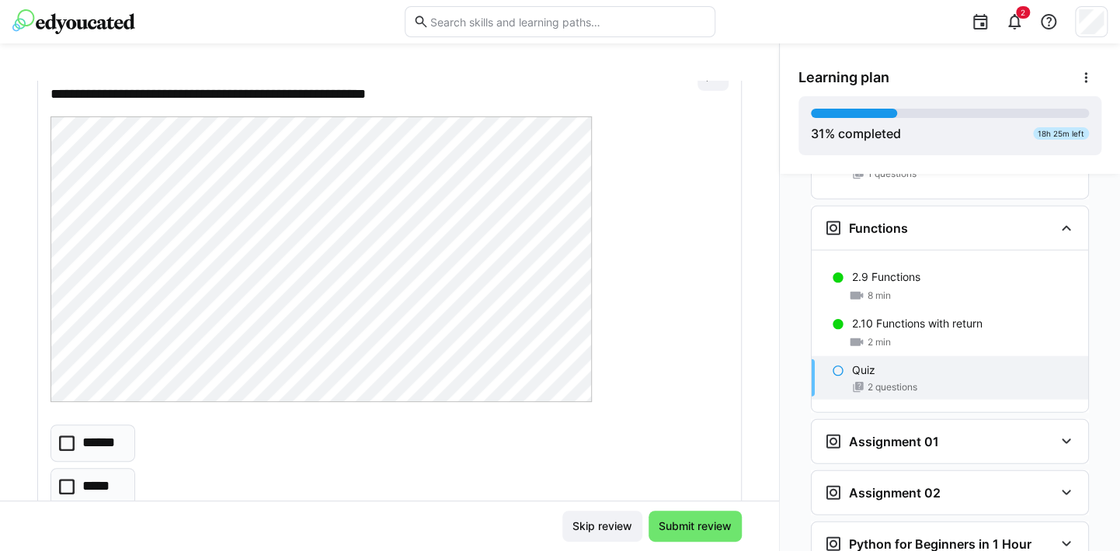
scroll to position [155, 0]
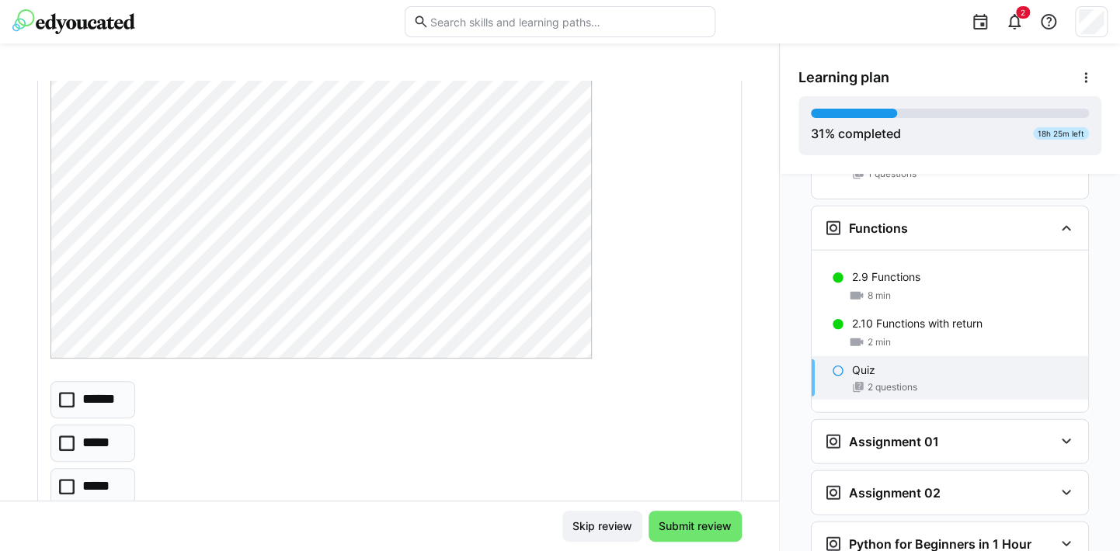
click at [63, 447] on icon at bounding box center [67, 444] width 16 height 16
click at [685, 530] on span "Submit review" at bounding box center [695, 527] width 78 height 16
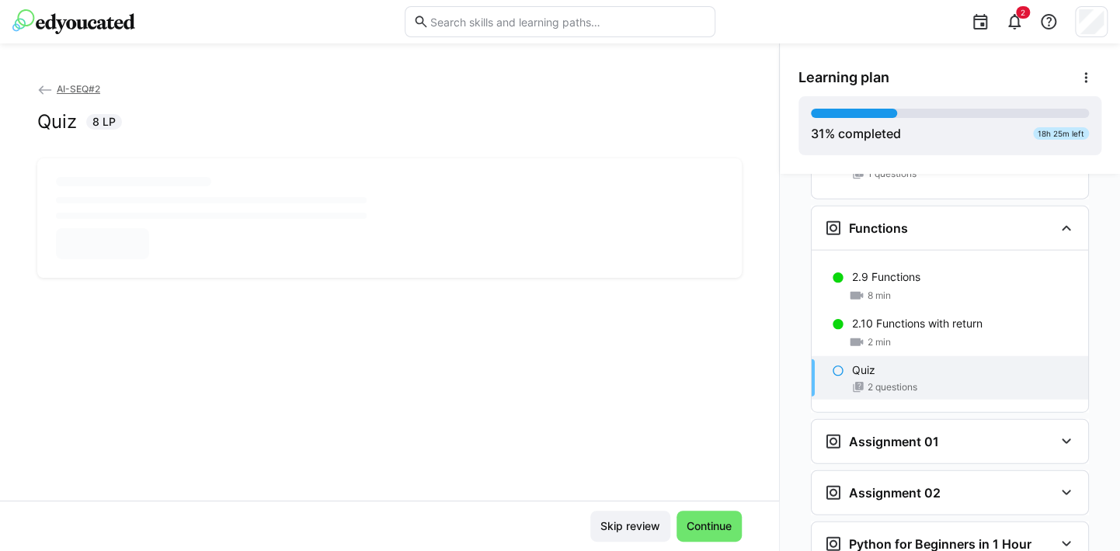
scroll to position [0, 0]
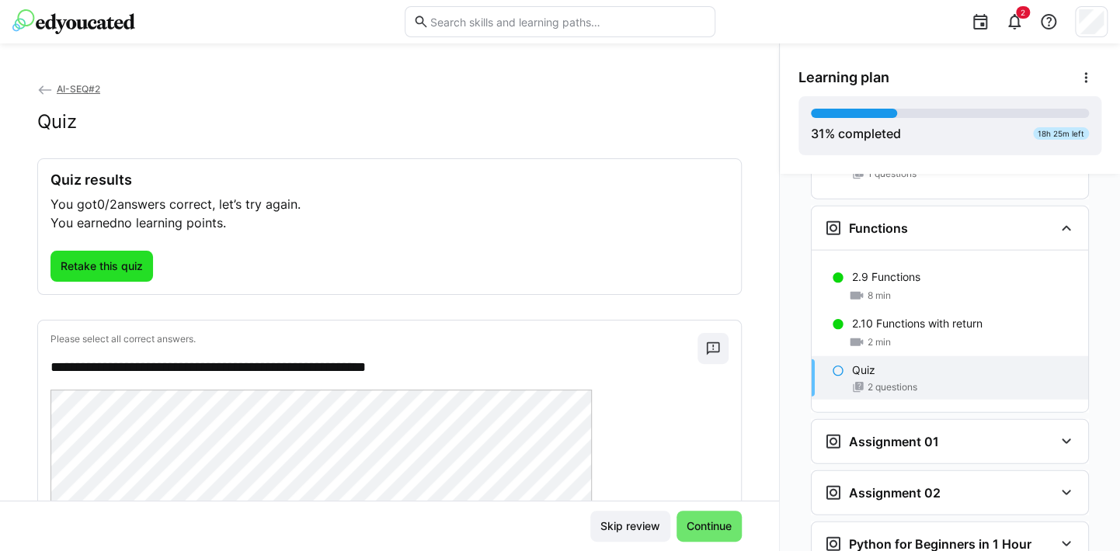
click at [129, 256] on span "Retake this quiz" at bounding box center [101, 266] width 103 height 31
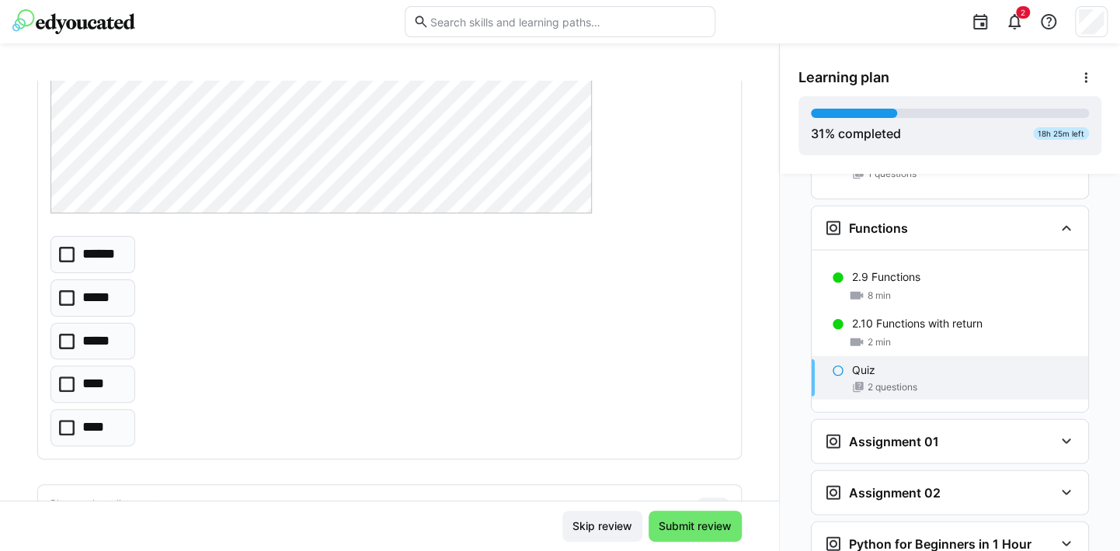
scroll to position [311, 0]
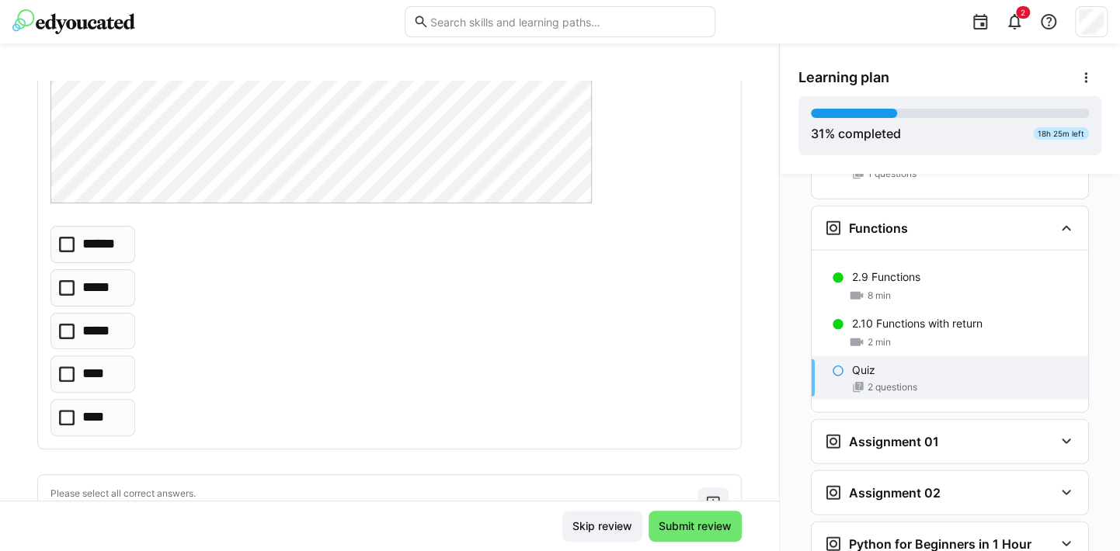
click at [83, 239] on p "******" at bounding box center [102, 245] width 41 height 20
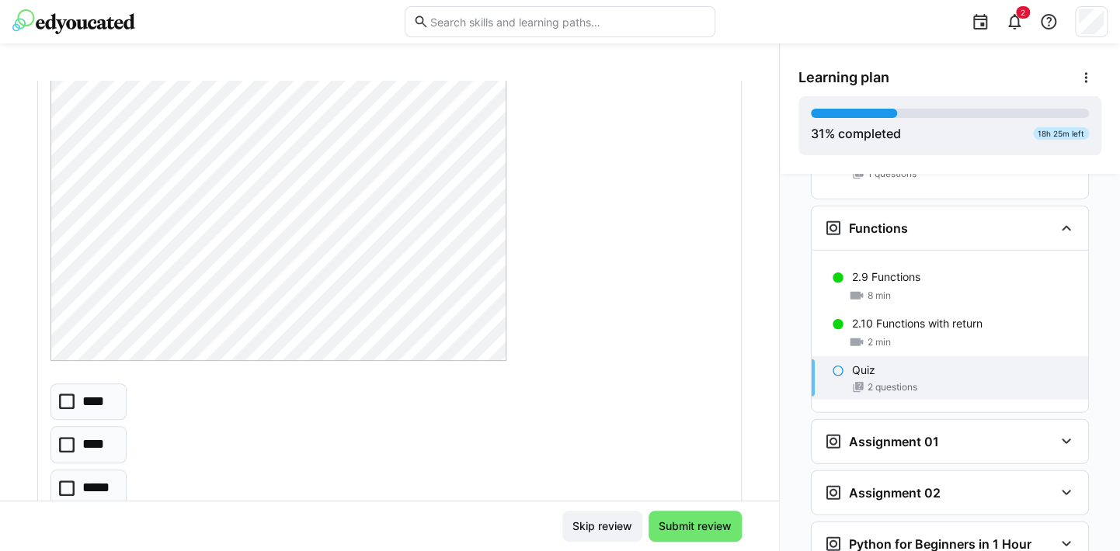
scroll to position [699, 0]
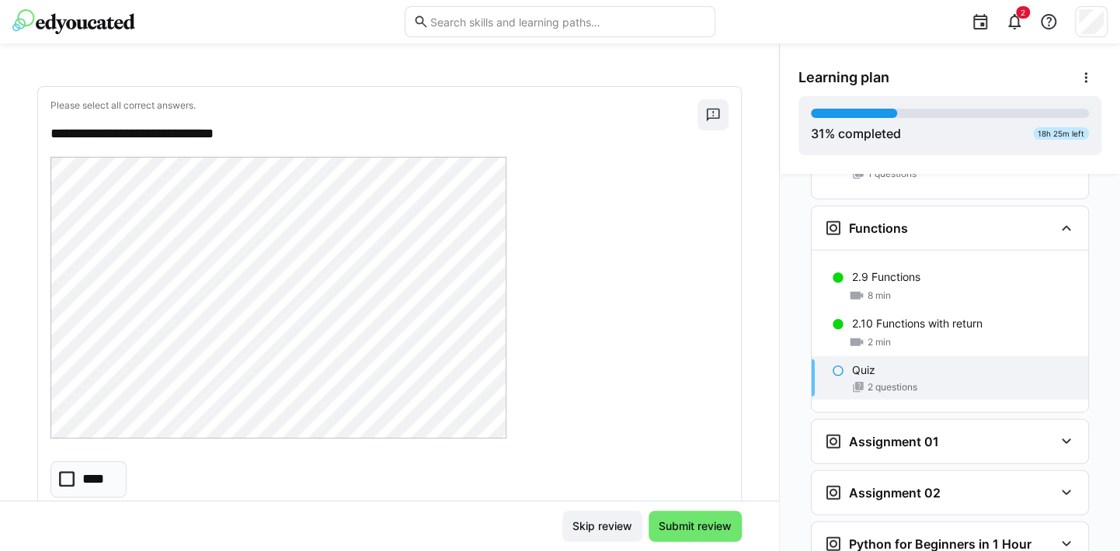
click at [71, 475] on icon at bounding box center [67, 479] width 16 height 16
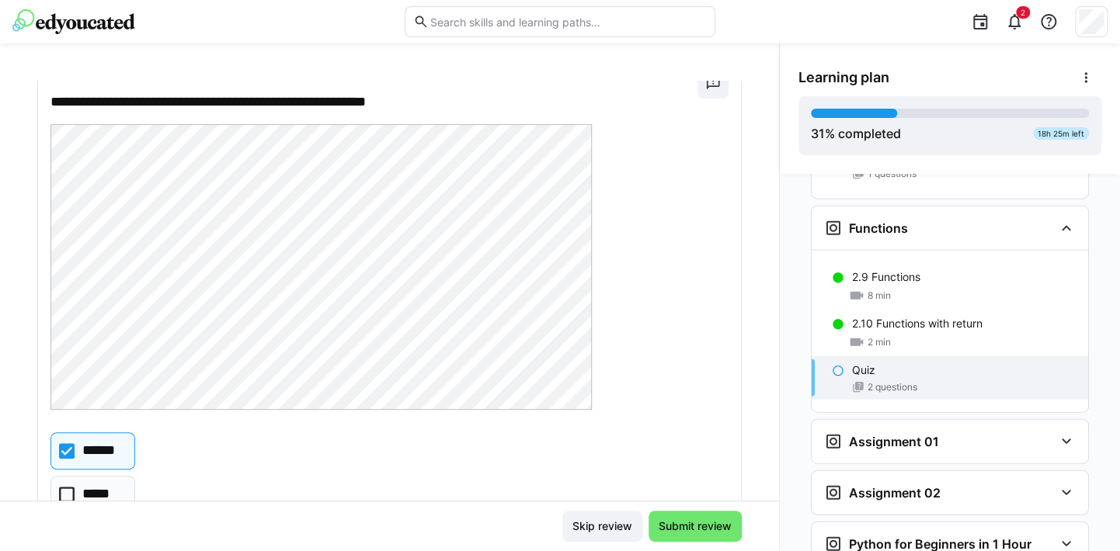
scroll to position [78, 0]
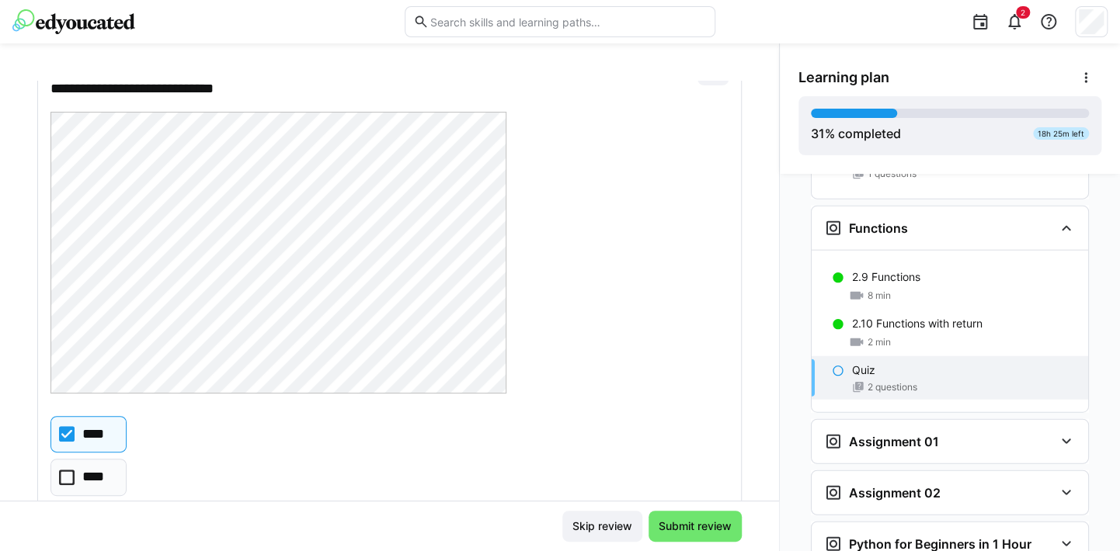
scroll to position [854, 0]
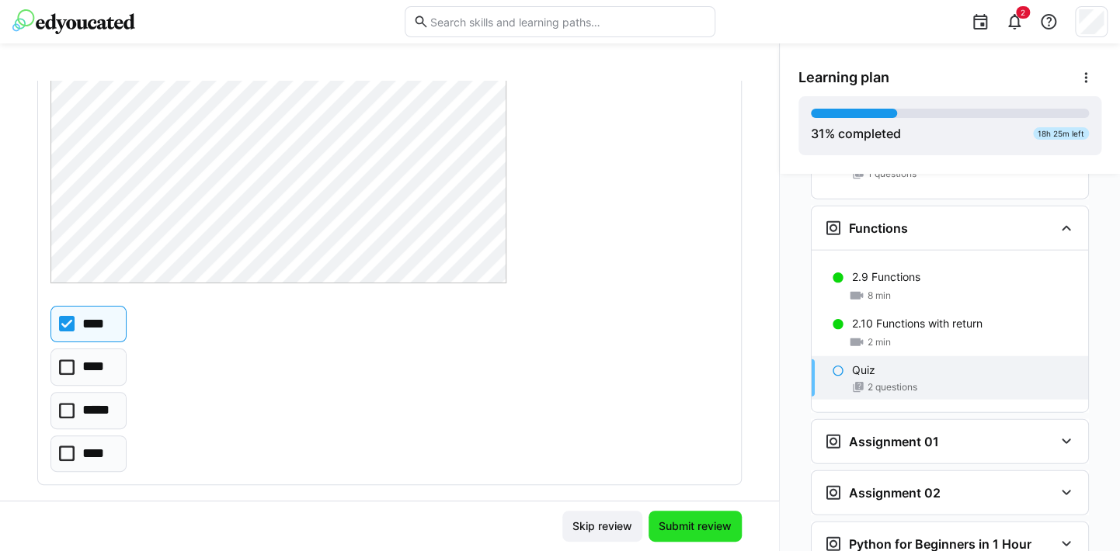
click at [662, 527] on span "Submit review" at bounding box center [695, 527] width 78 height 16
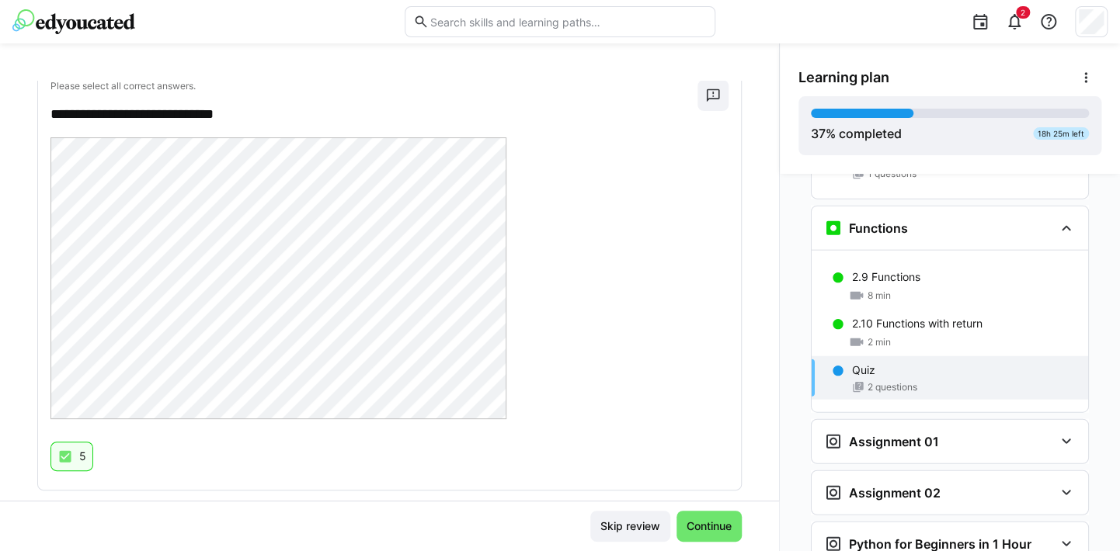
scroll to position [729, 0]
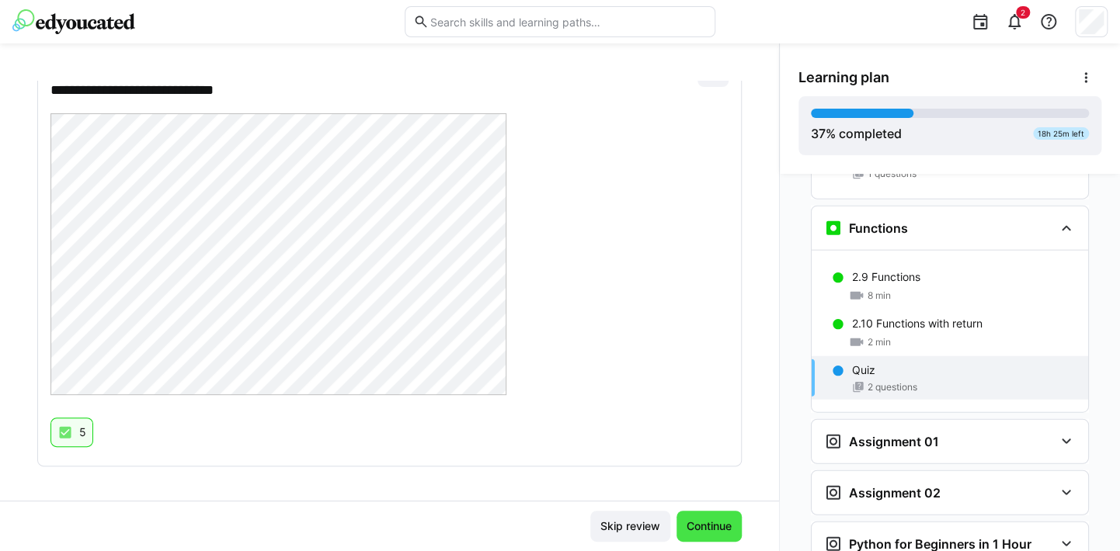
click at [698, 526] on span "Continue" at bounding box center [709, 527] width 50 height 16
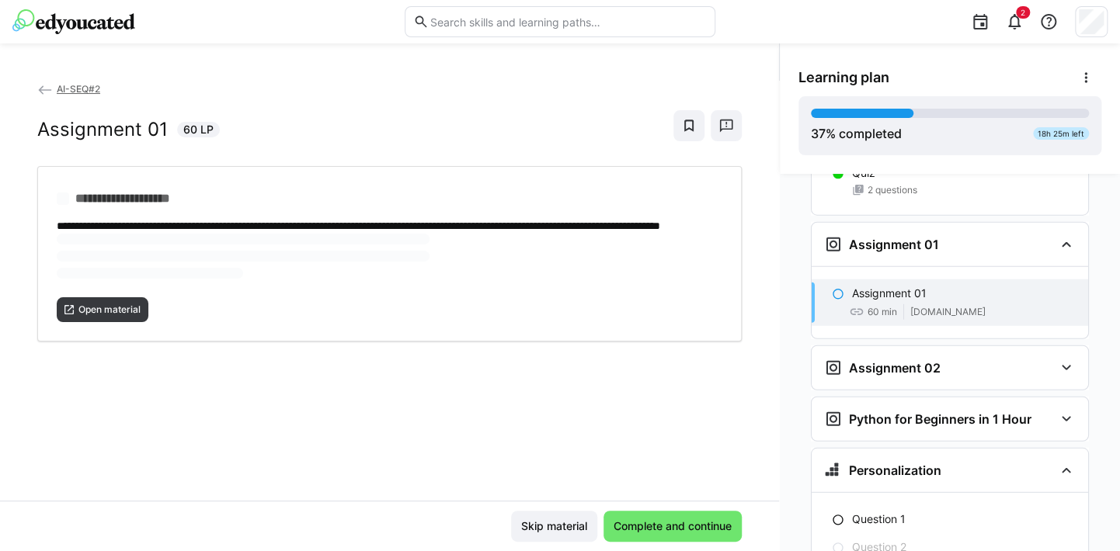
scroll to position [1966, 0]
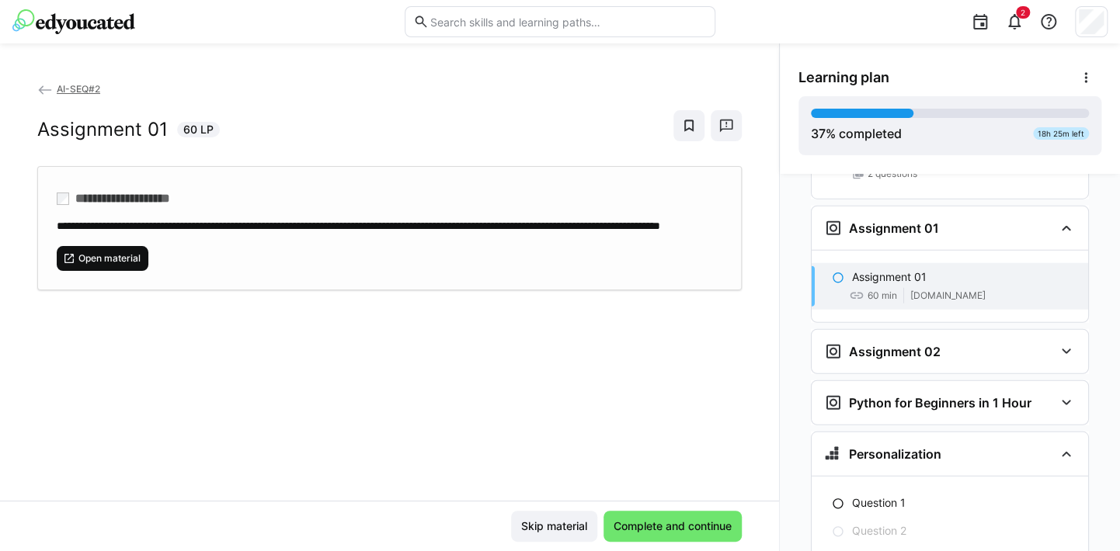
click at [141, 265] on span "Open material" at bounding box center [109, 258] width 65 height 12
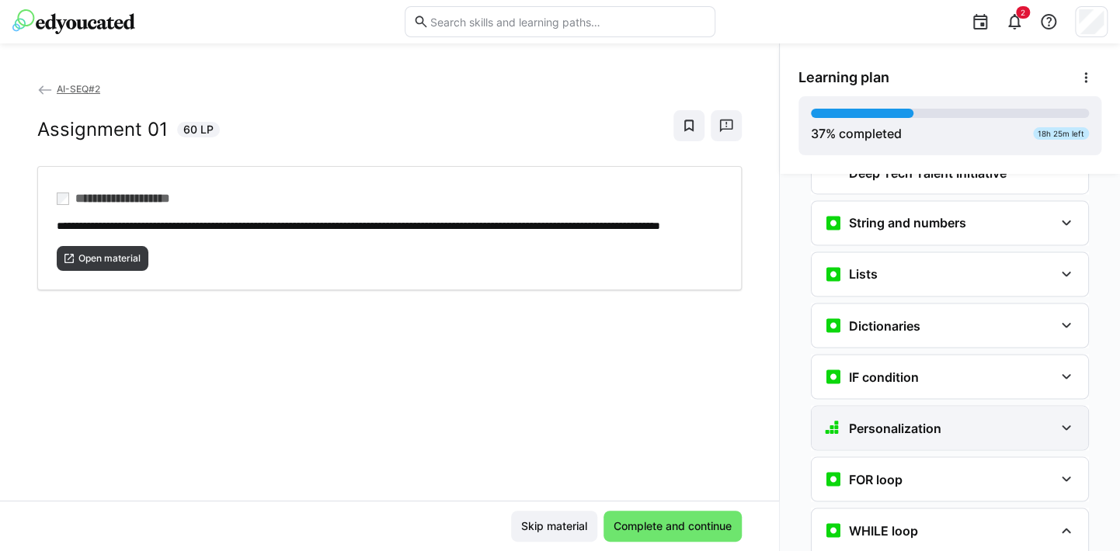
scroll to position [1267, 0]
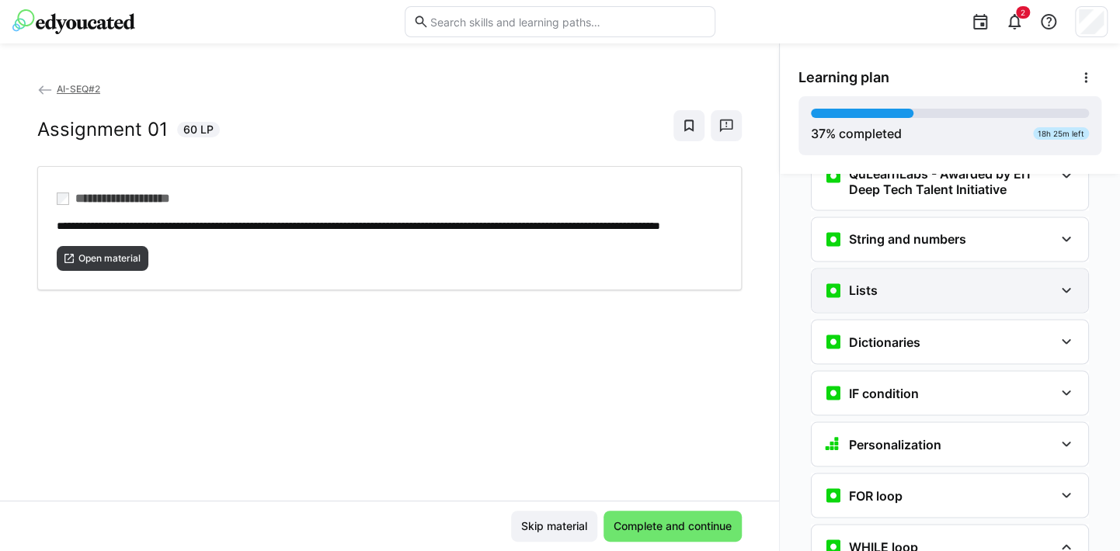
click at [849, 270] on div "Lists" at bounding box center [949, 290] width 276 height 43
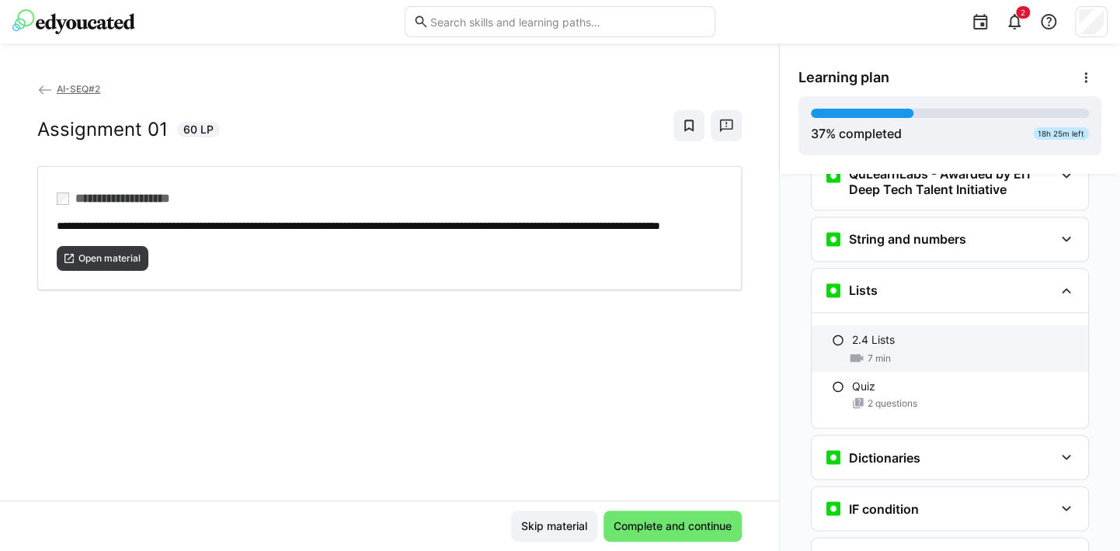
click at [869, 332] on p "2.4 Lists" at bounding box center [873, 340] width 43 height 16
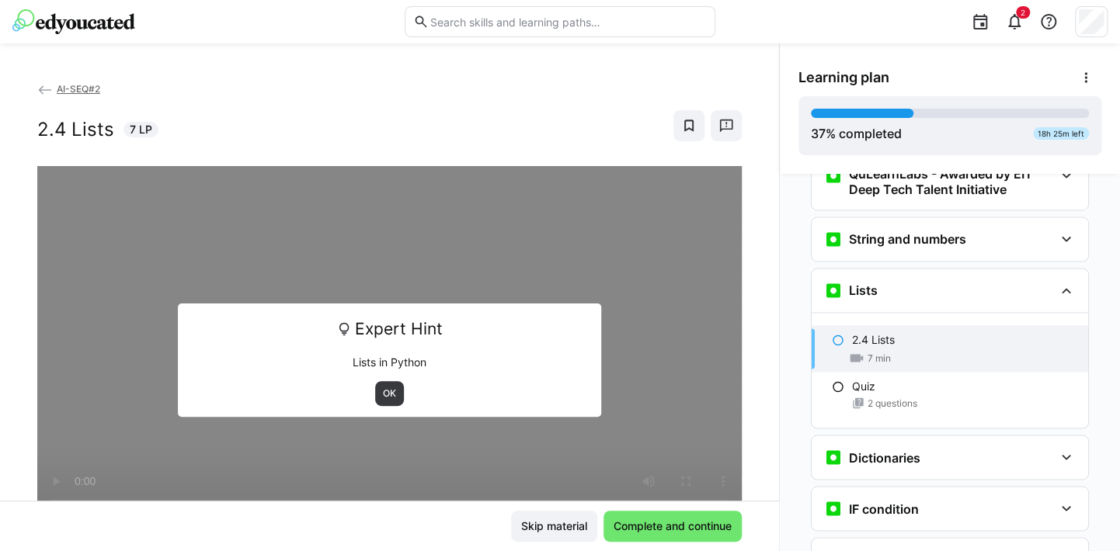
scroll to position [1331, 0]
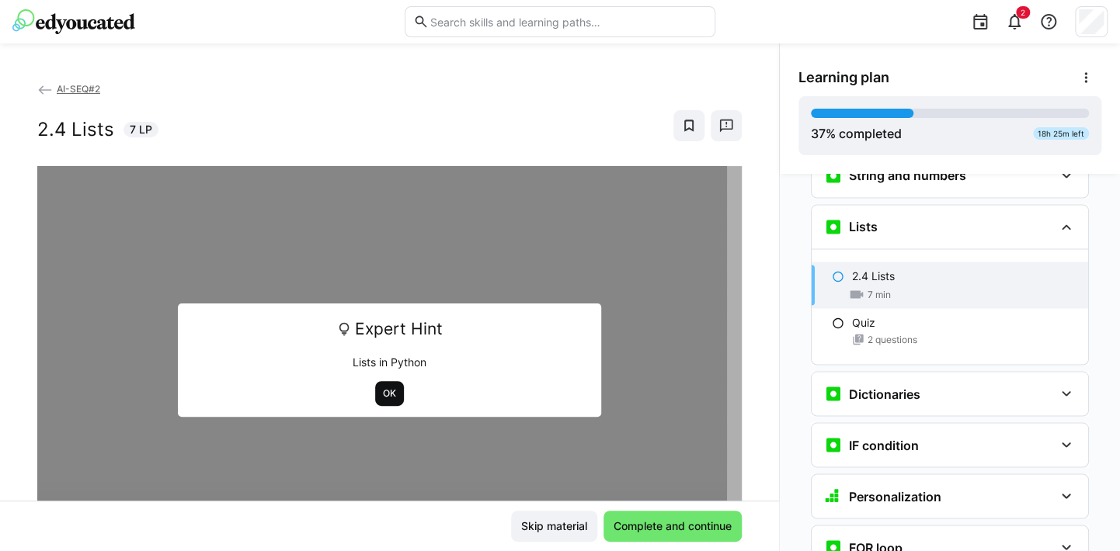
click at [391, 398] on span "OK" at bounding box center [389, 393] width 29 height 25
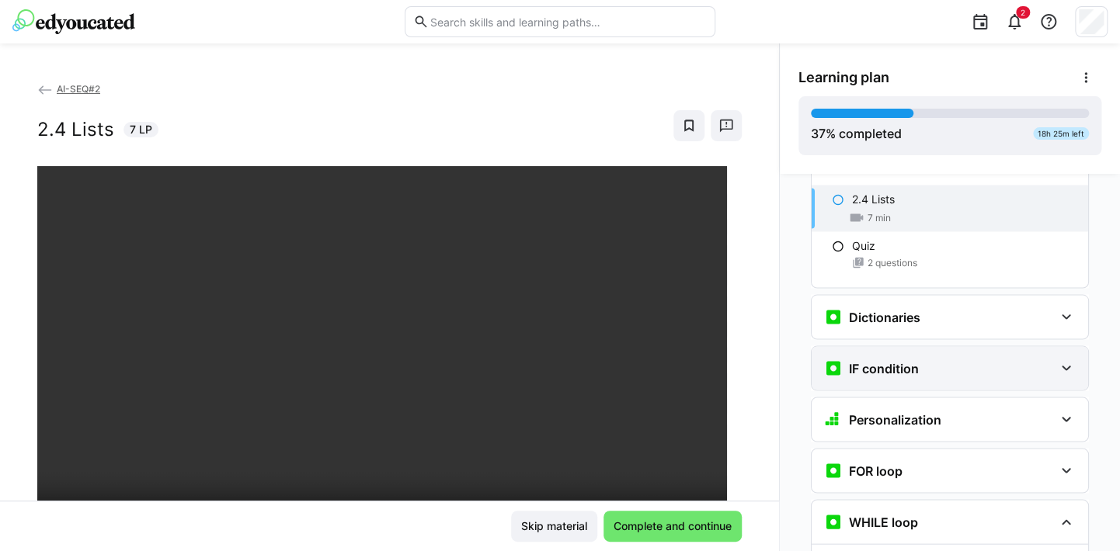
scroll to position [1486, 0]
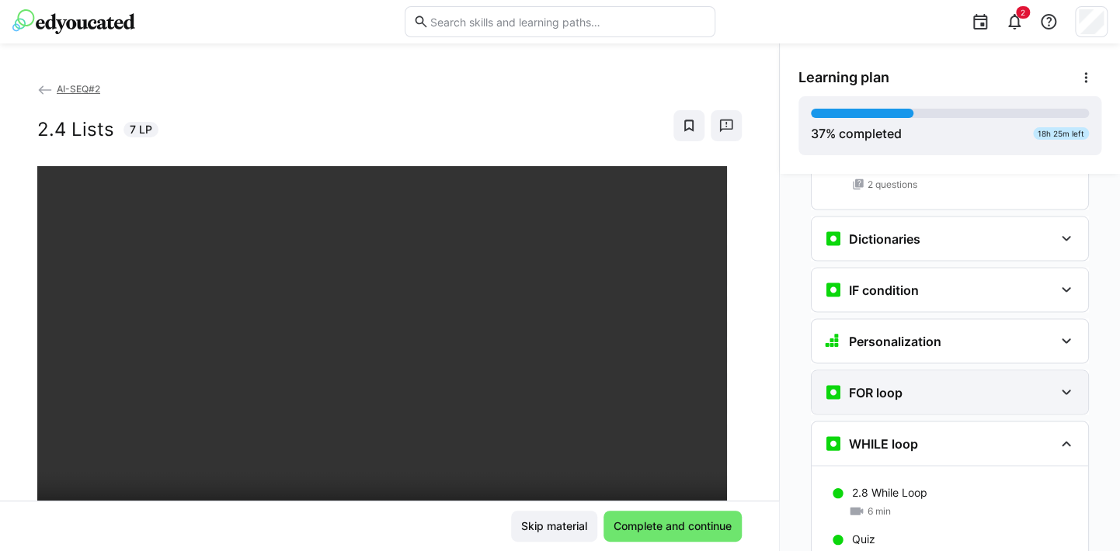
click at [883, 383] on div "FOR loop" at bounding box center [863, 392] width 78 height 19
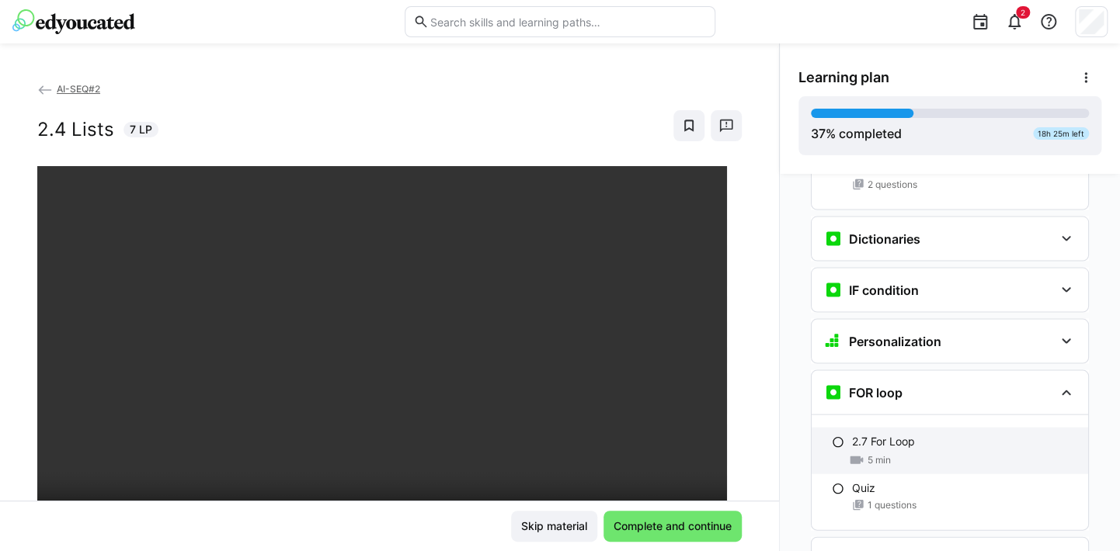
click at [867, 433] on p "2.7 For Loop" at bounding box center [883, 441] width 63 height 16
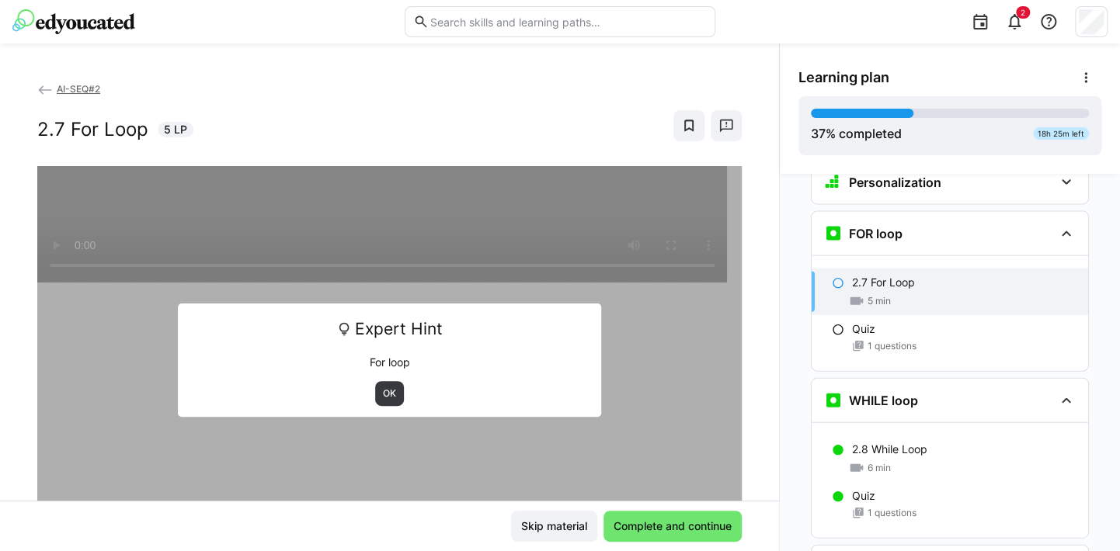
scroll to position [1651, 0]
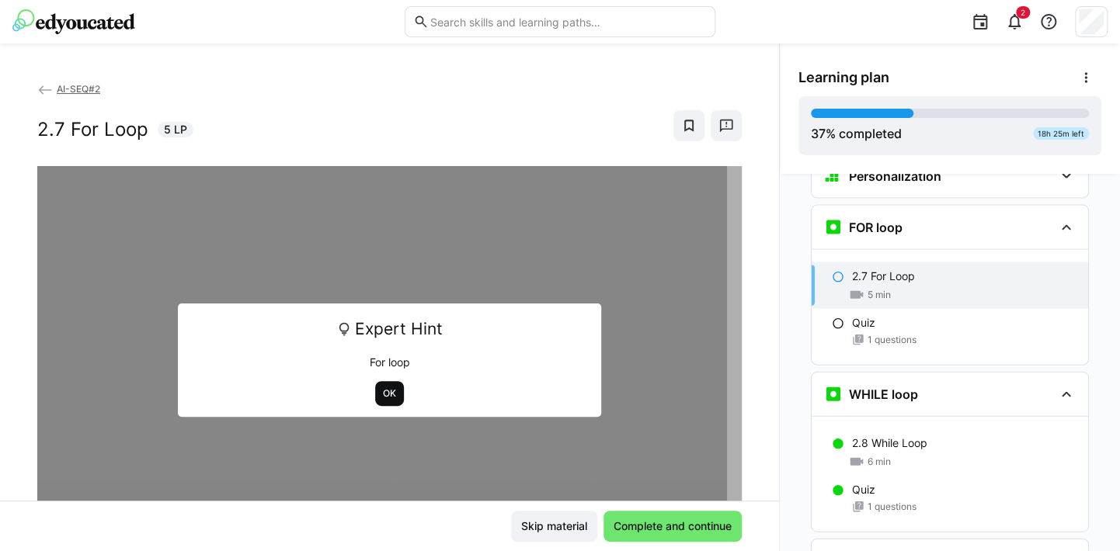
click at [384, 397] on span "OK" at bounding box center [389, 393] width 16 height 12
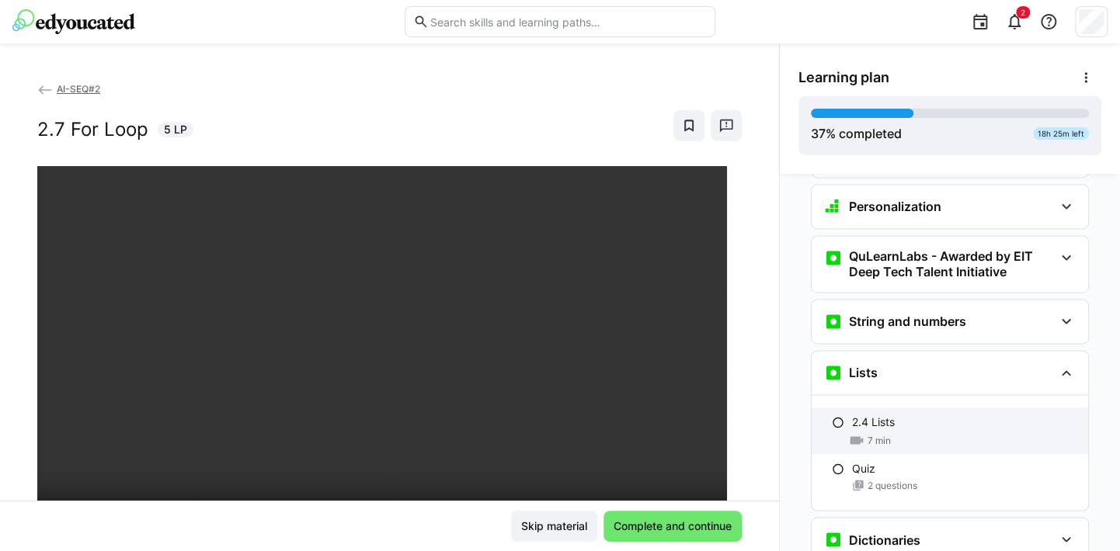
click at [887, 414] on p "2.4 Lists" at bounding box center [873, 422] width 43 height 16
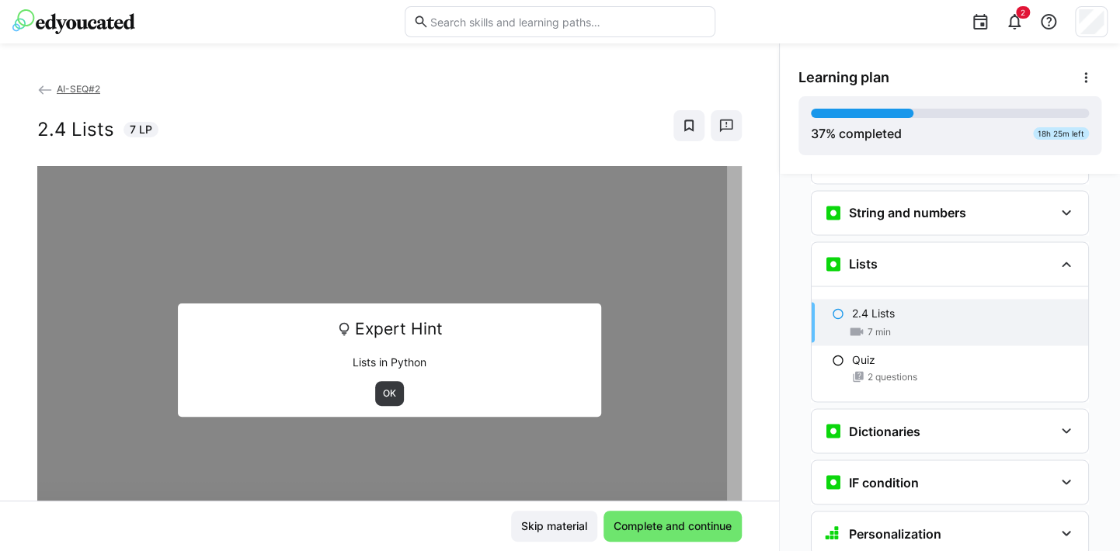
scroll to position [1331, 0]
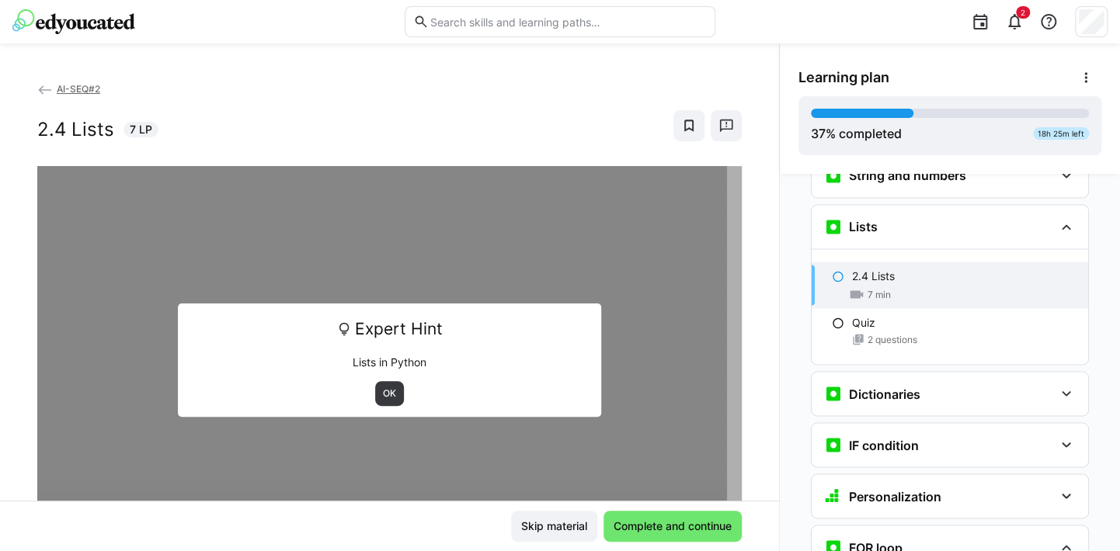
click at [396, 396] on div "OK" at bounding box center [389, 393] width 401 height 25
click at [381, 396] on span "OK" at bounding box center [389, 393] width 16 height 12
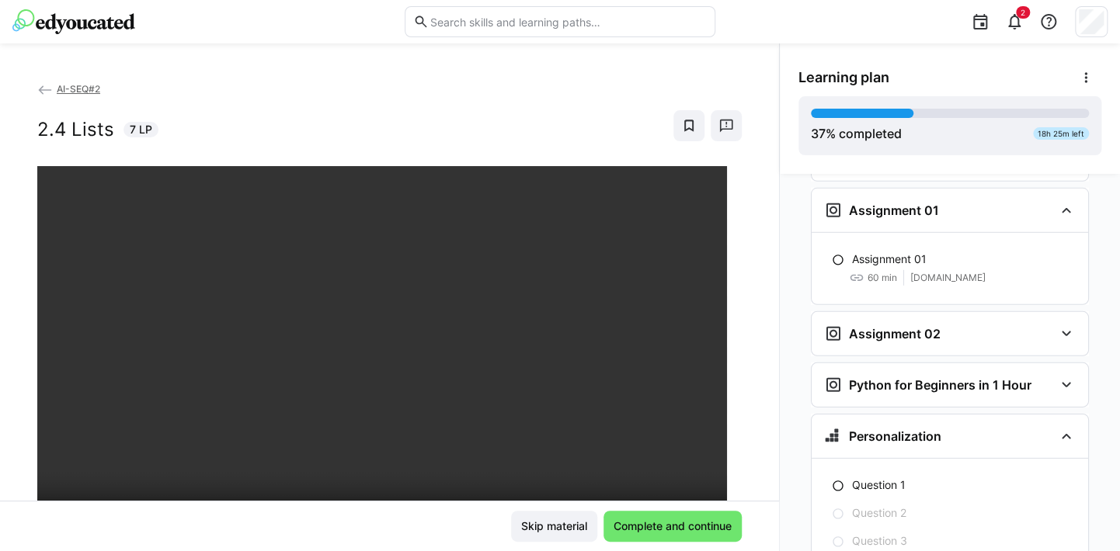
scroll to position [2175, 0]
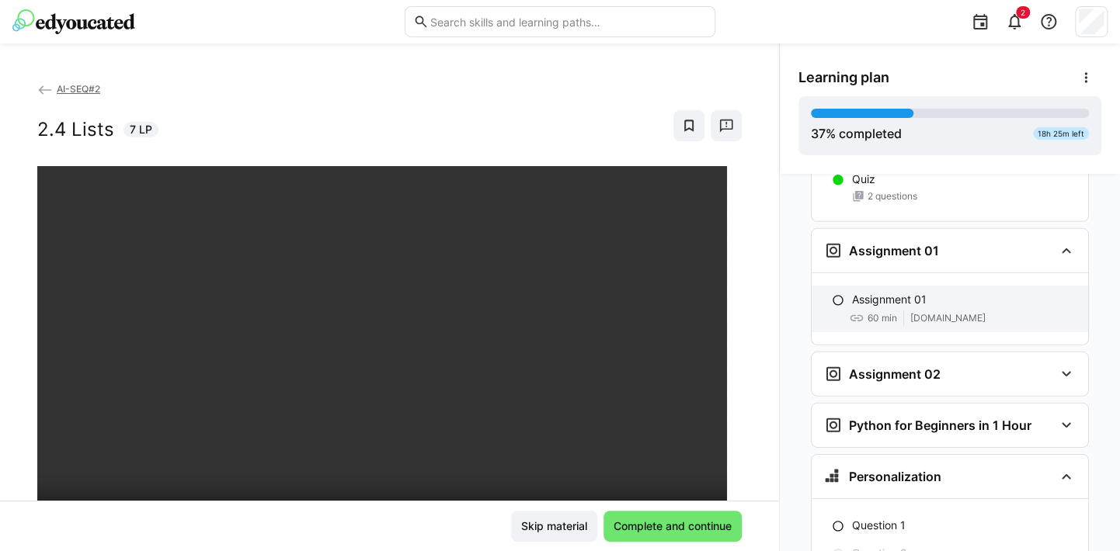
click at [913, 312] on span "[DOMAIN_NAME]" at bounding box center [947, 318] width 75 height 12
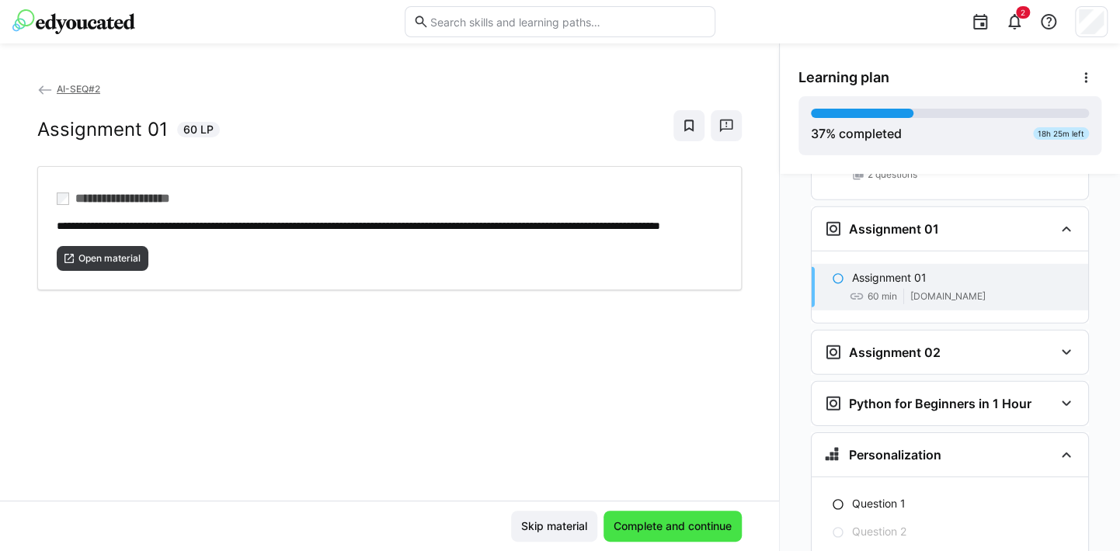
click at [674, 530] on span "Complete and continue" at bounding box center [672, 527] width 123 height 16
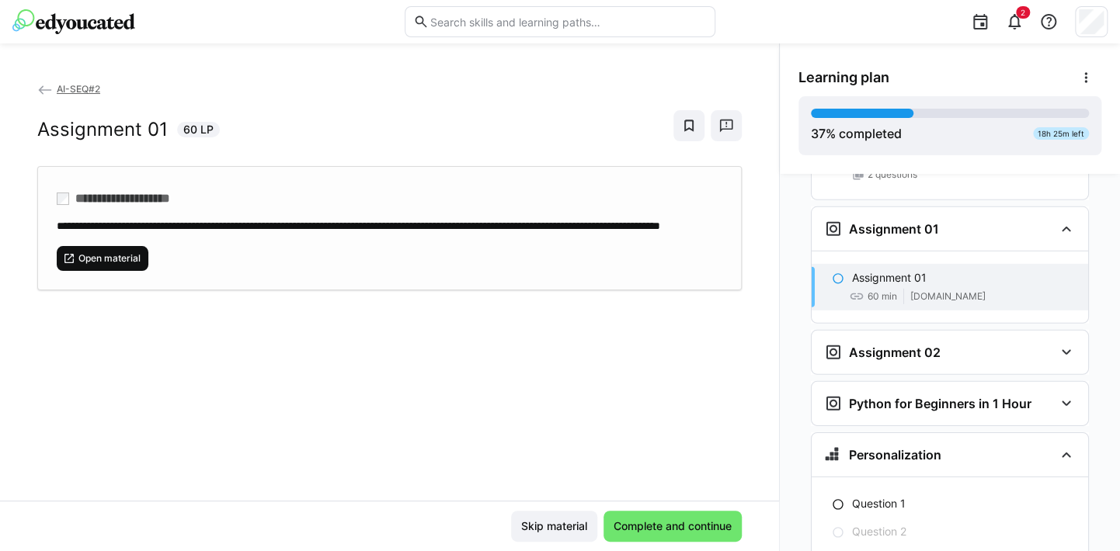
click at [122, 265] on span "Open material" at bounding box center [109, 258] width 65 height 12
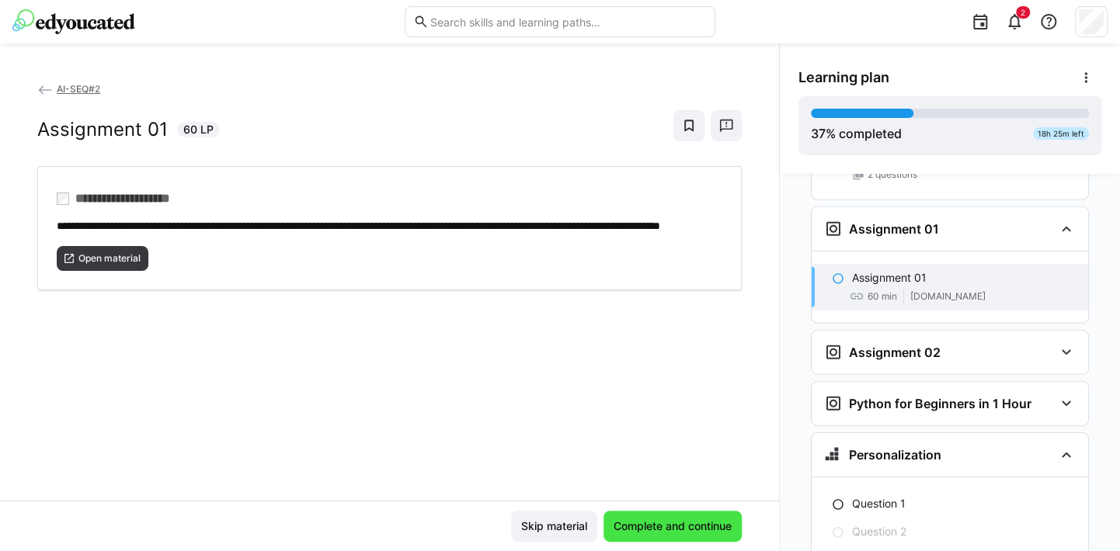
click at [676, 530] on span "Complete and continue" at bounding box center [672, 527] width 123 height 16
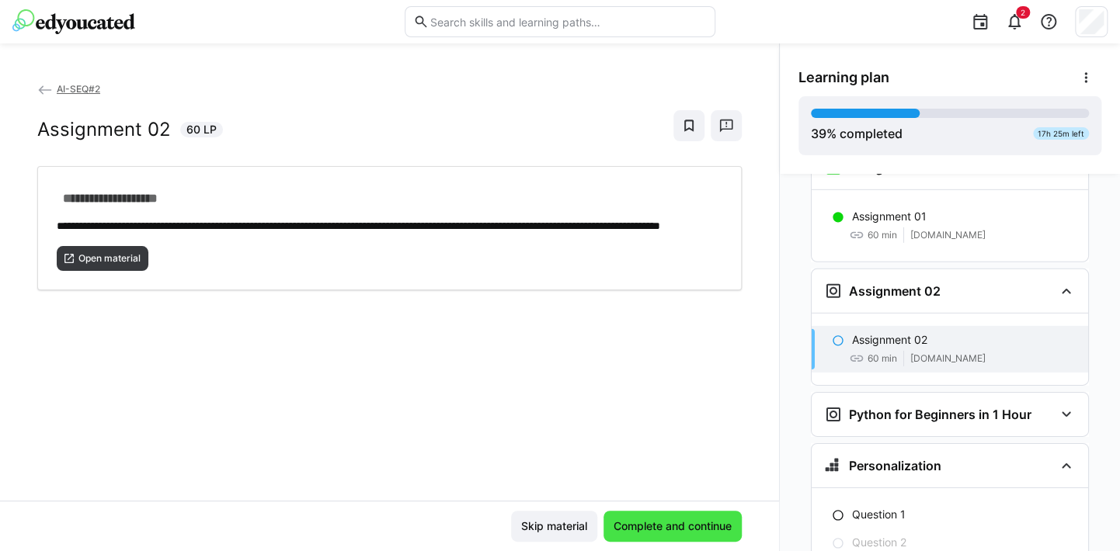
scroll to position [2320, 0]
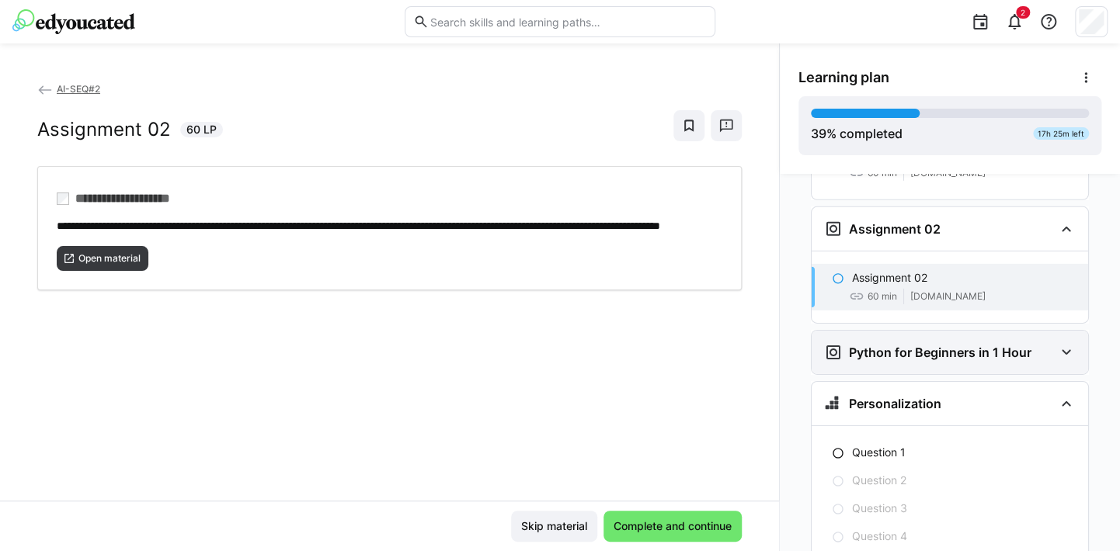
click at [911, 345] on h3 "Python for Beginners in 1 Hour" at bounding box center [940, 353] width 182 height 16
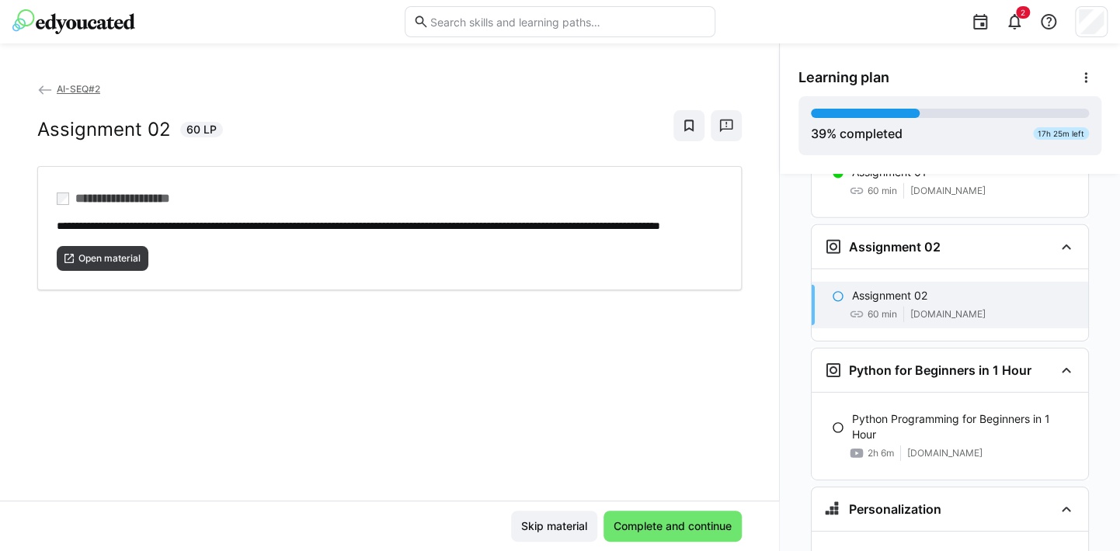
scroll to position [2330, 0]
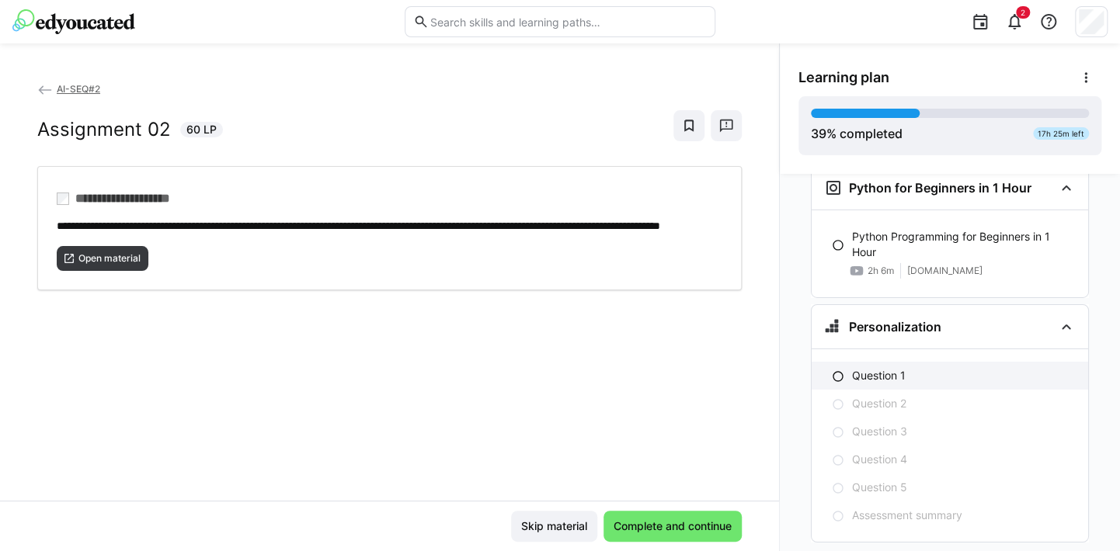
click at [874, 368] on p "Question 1" at bounding box center [879, 376] width 54 height 16
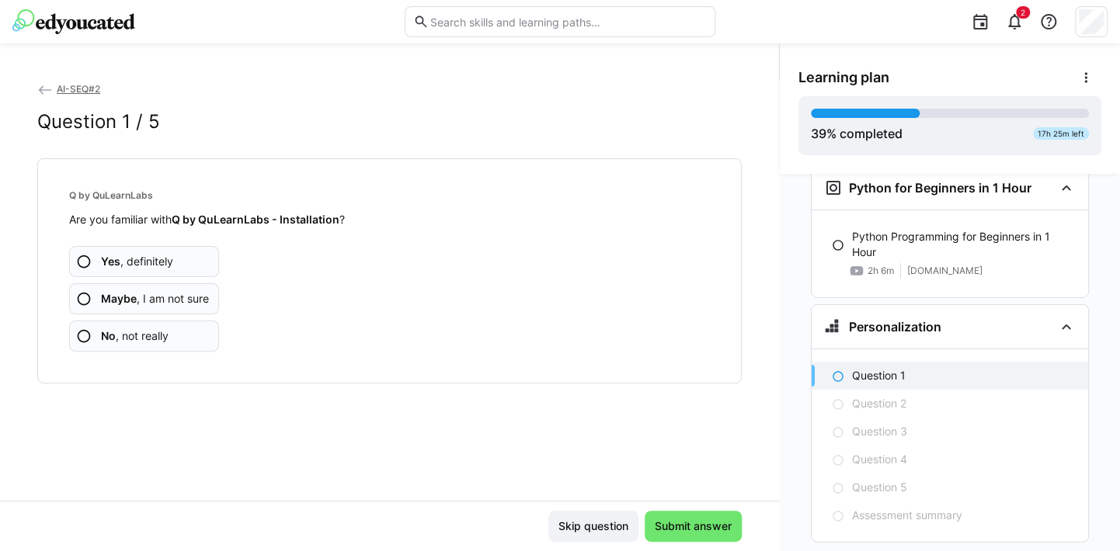
scroll to position [2491, 0]
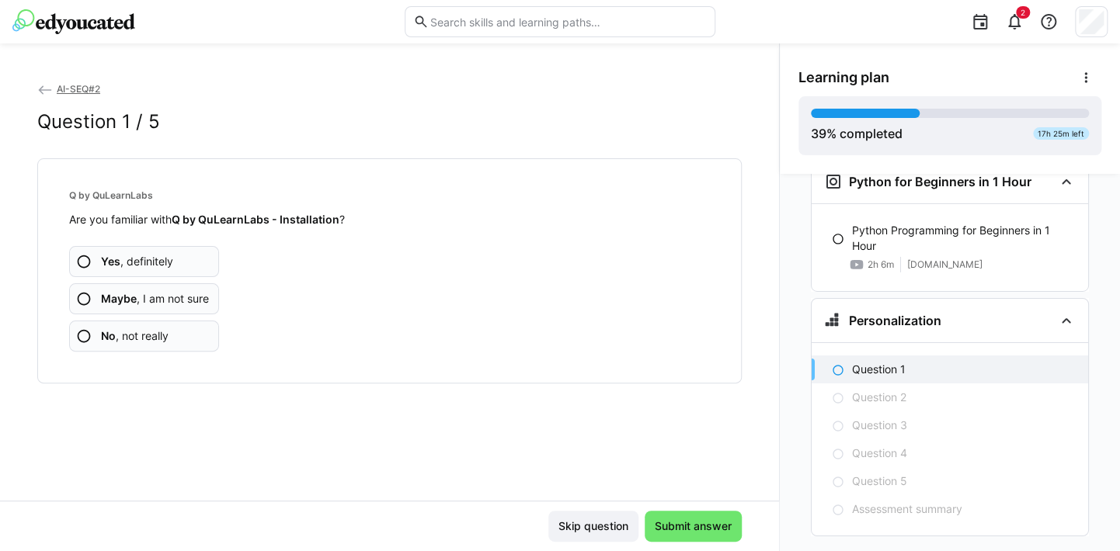
click at [135, 335] on span "No , not really" at bounding box center [135, 336] width 68 height 16
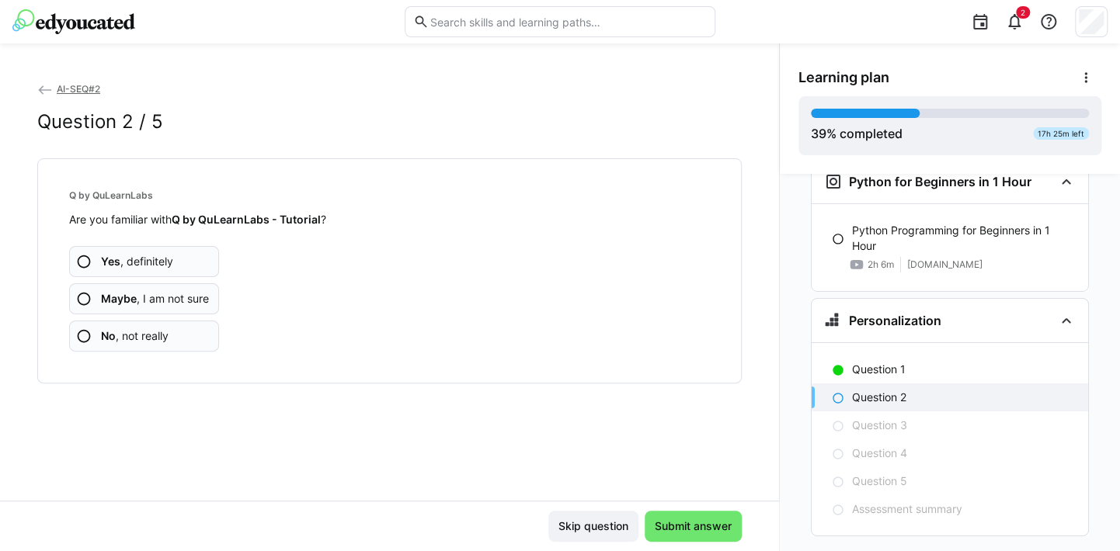
click at [134, 335] on span "No , not really" at bounding box center [135, 336] width 68 height 16
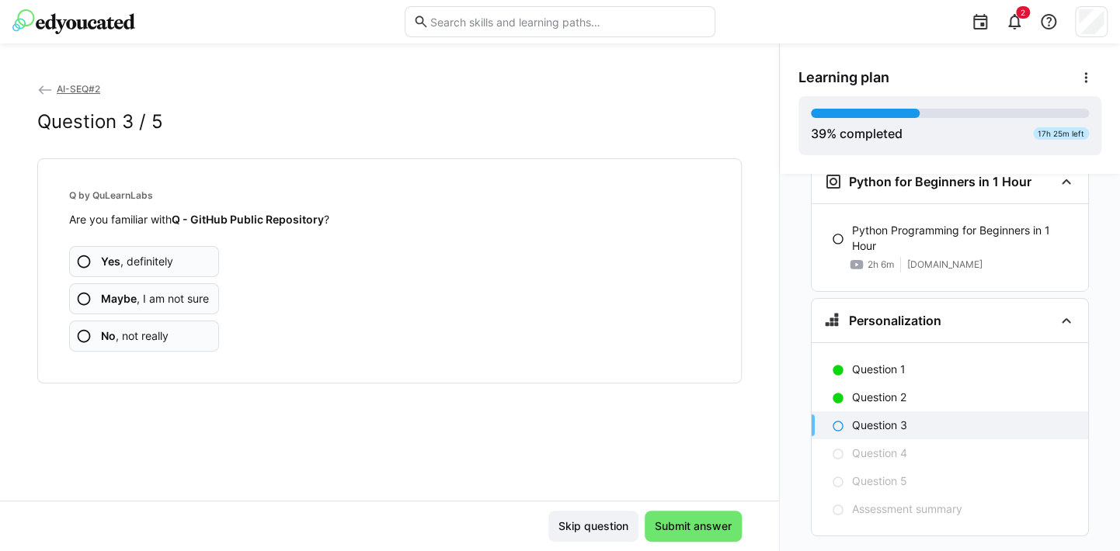
click at [134, 335] on span "No , not really" at bounding box center [135, 336] width 68 height 16
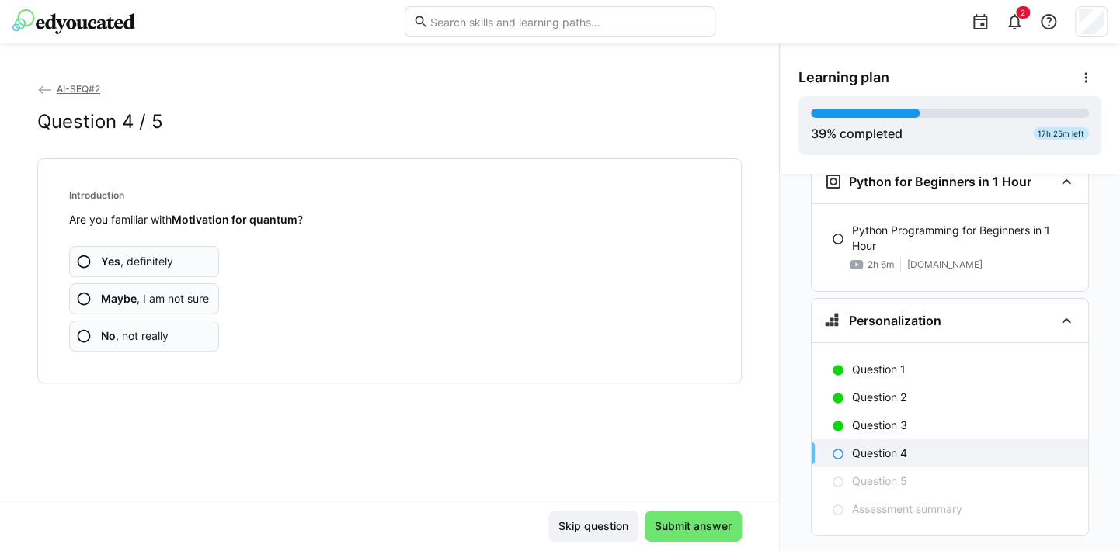
click at [134, 335] on span "No , not really" at bounding box center [135, 336] width 68 height 16
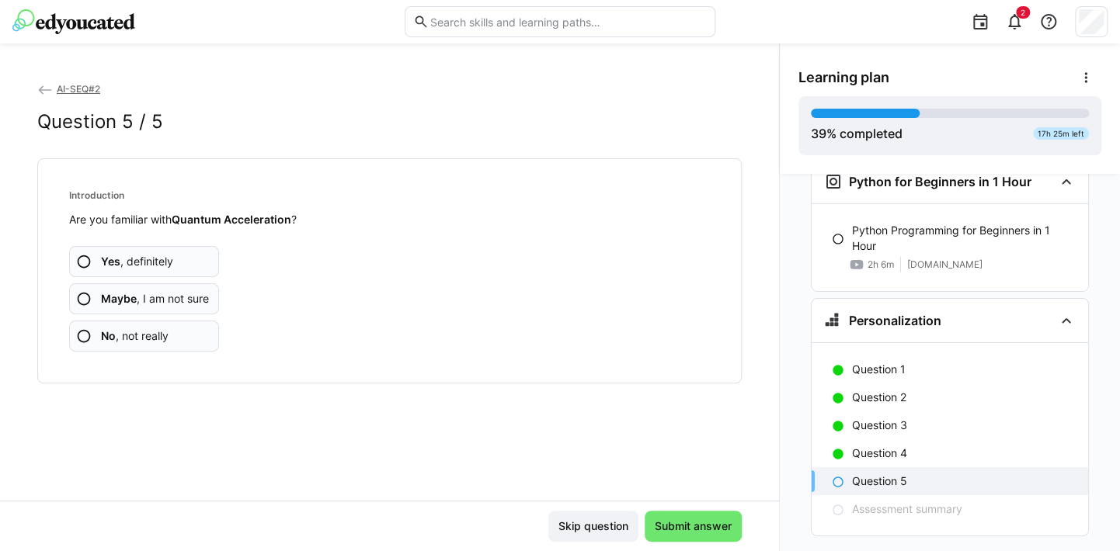
click at [134, 335] on span "No , not really" at bounding box center [135, 336] width 68 height 16
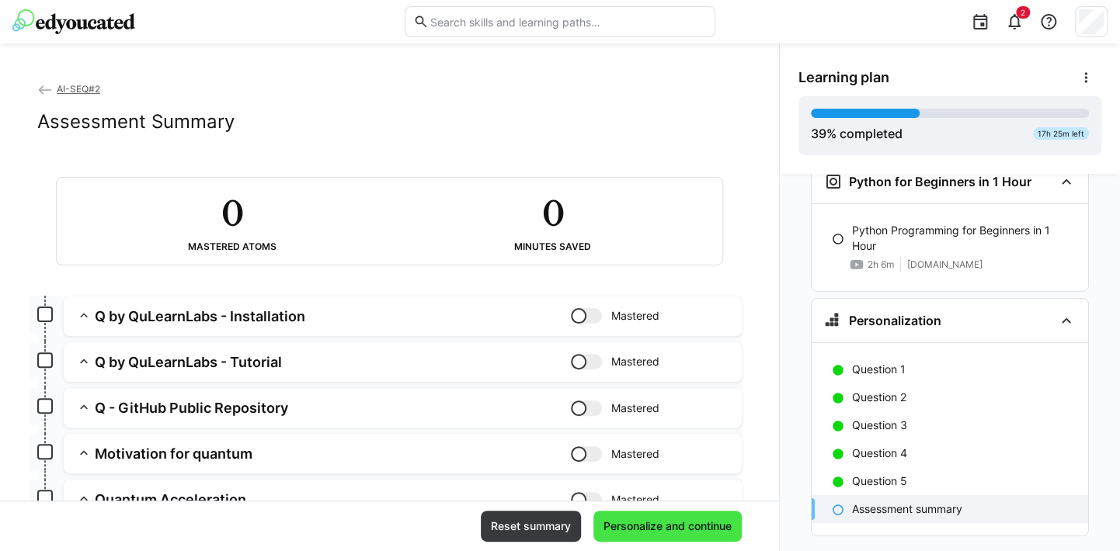
click at [676, 520] on span "Personalize and continue" at bounding box center [667, 527] width 133 height 16
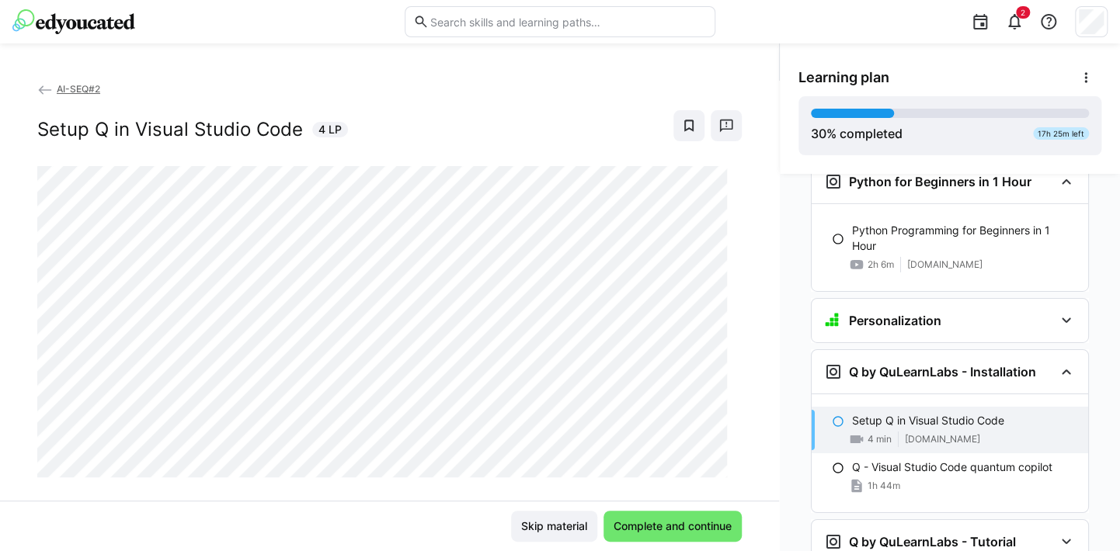
scroll to position [2633, 0]
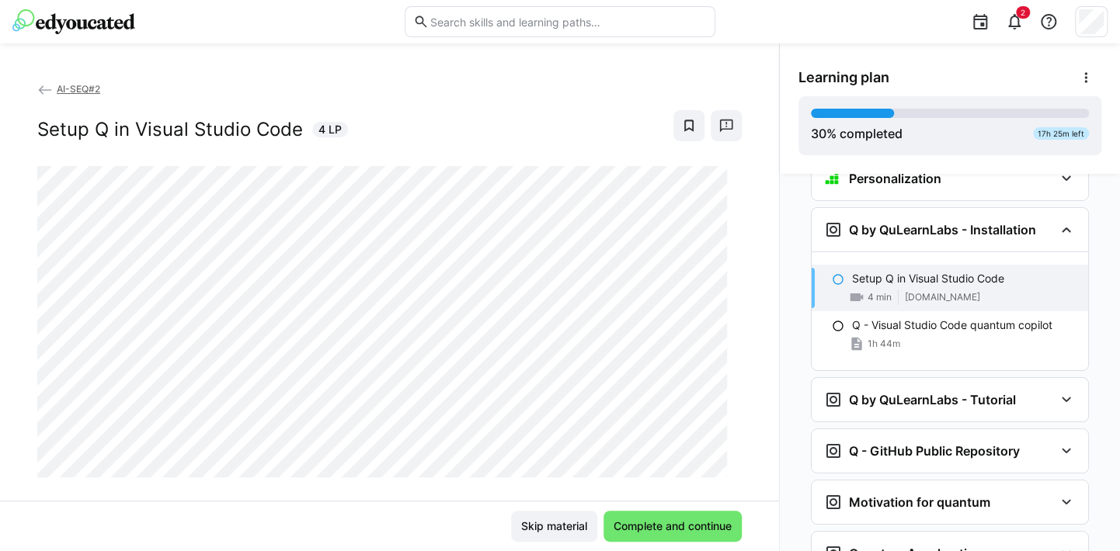
click at [259, 531] on div "Skip material Complete and continue" at bounding box center [389, 526] width 704 height 31
click at [707, 514] on span "Complete and continue" at bounding box center [672, 526] width 138 height 31
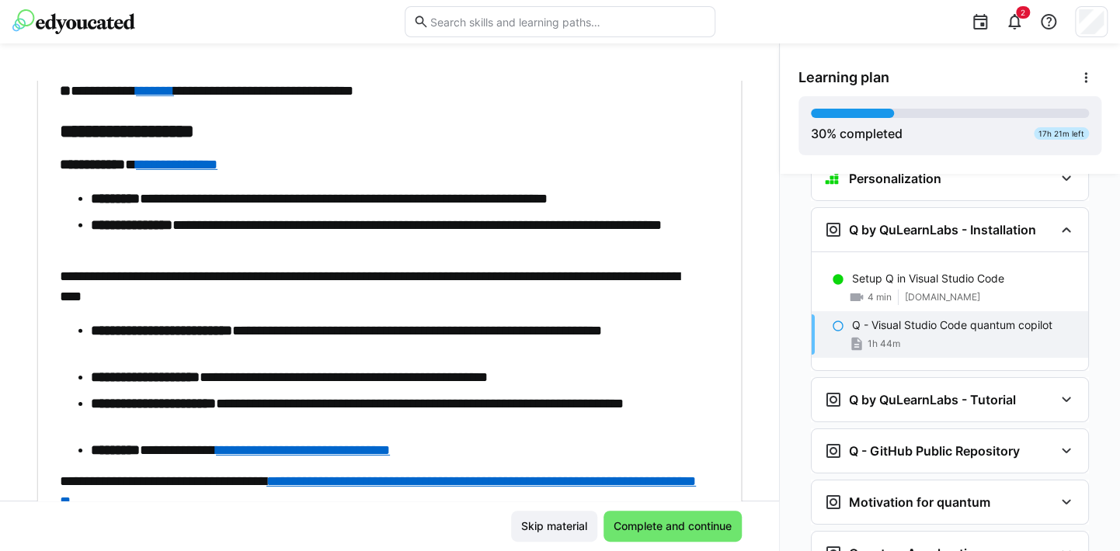
scroll to position [5053, 0]
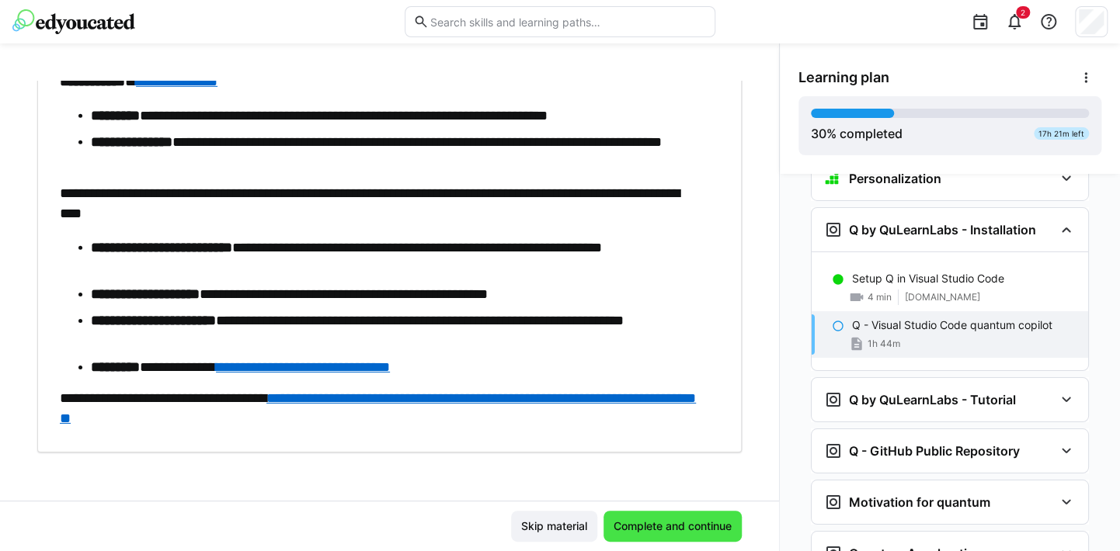
click at [647, 515] on span "Complete and continue" at bounding box center [672, 526] width 138 height 31
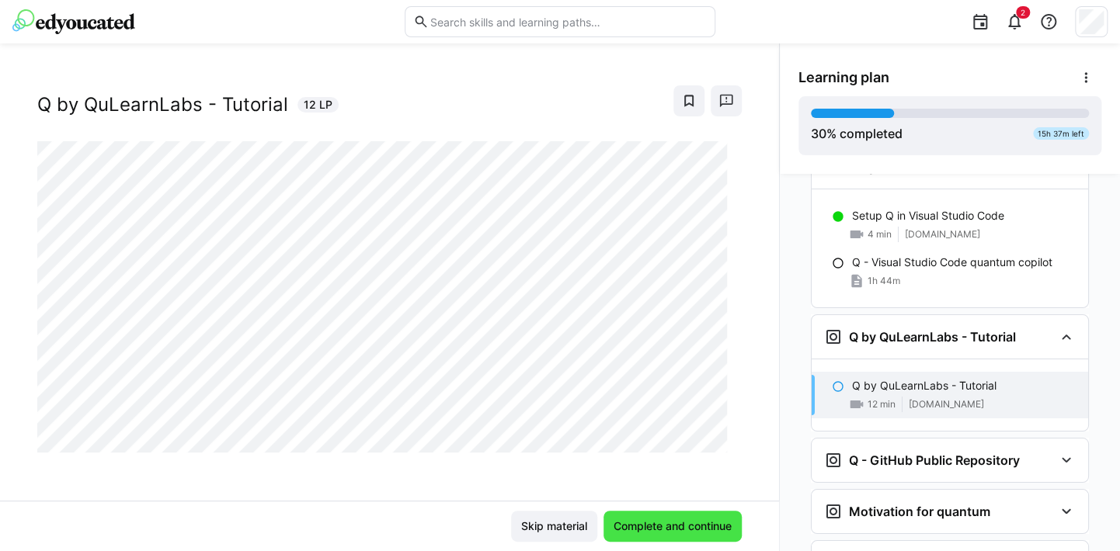
scroll to position [2803, 0]
